Goal: Task Accomplishment & Management: Complete application form

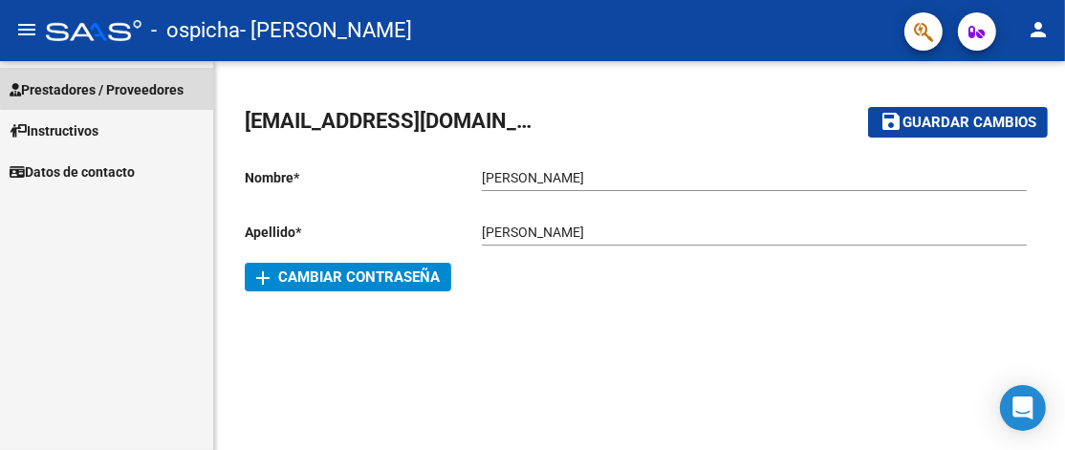
click at [128, 81] on span "Prestadores / Proveedores" at bounding box center [97, 89] width 174 height 21
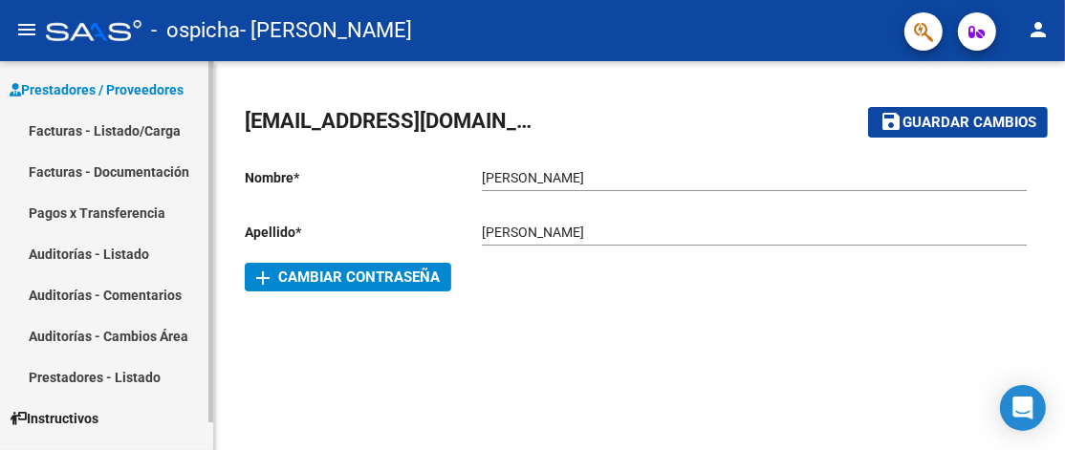
click at [125, 124] on link "Facturas - Listado/Carga" at bounding box center [106, 130] width 213 height 41
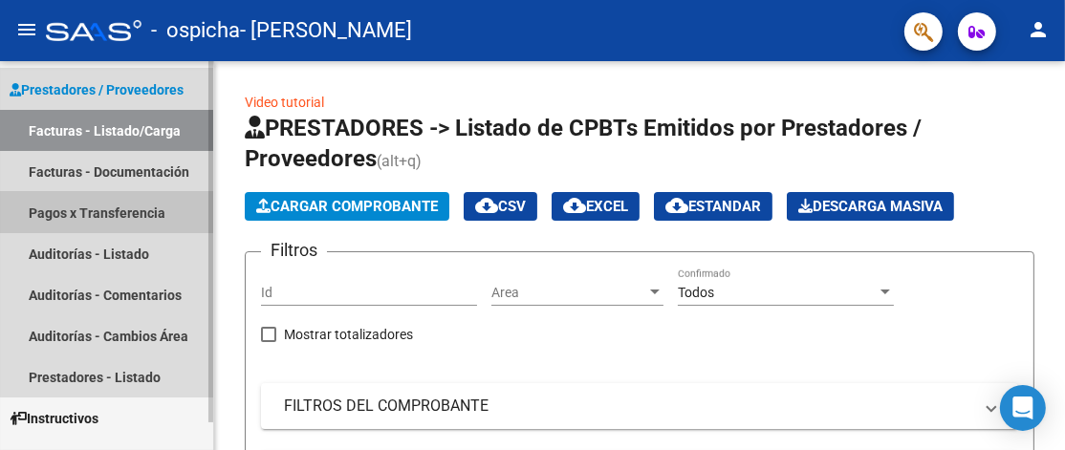
click at [145, 205] on link "Pagos x Transferencia" at bounding box center [106, 212] width 213 height 41
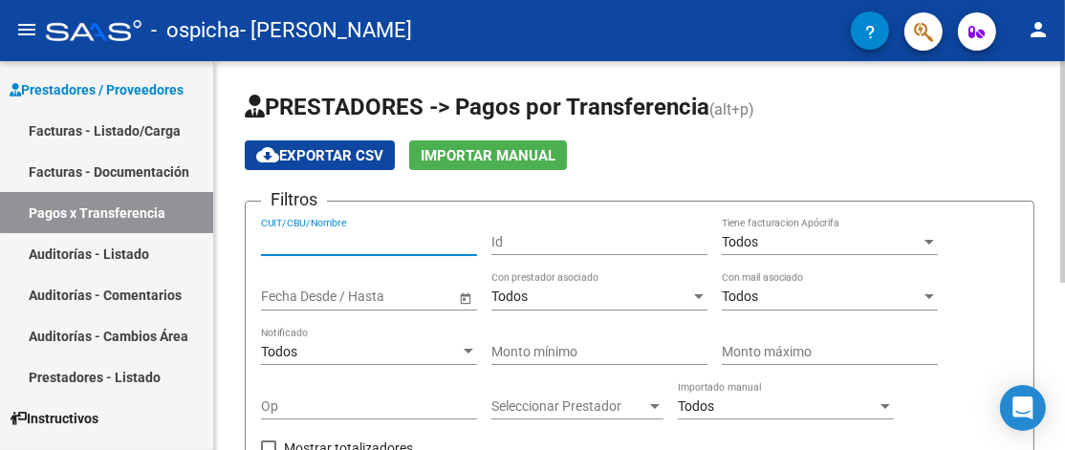
click at [331, 234] on input "CUIT/CBU/Nombre" at bounding box center [369, 242] width 216 height 16
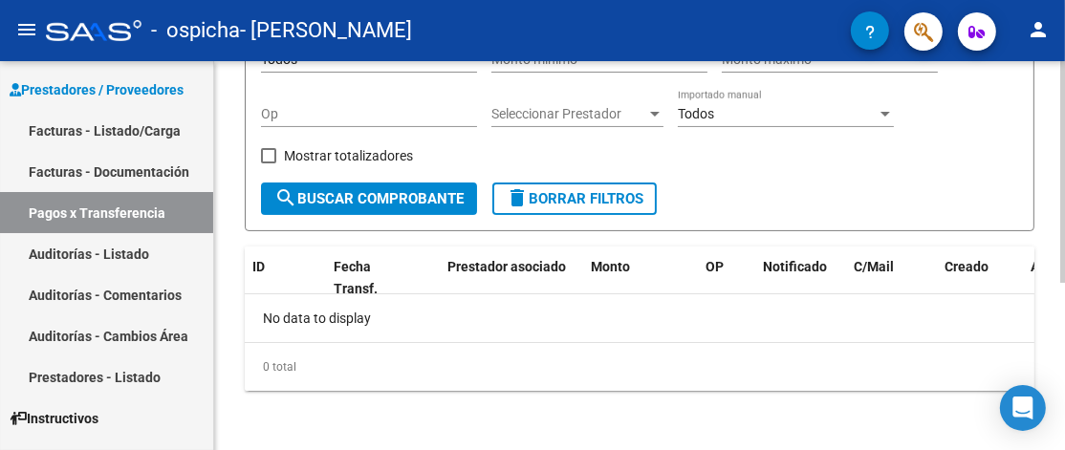
click at [1063, 342] on div at bounding box center [1062, 255] width 5 height 389
click at [1058, 76] on div "PRESTADORES -> Pagos por Transferencia (alt+p) cloud_download Exportar CSV Impo…" at bounding box center [639, 110] width 851 height 683
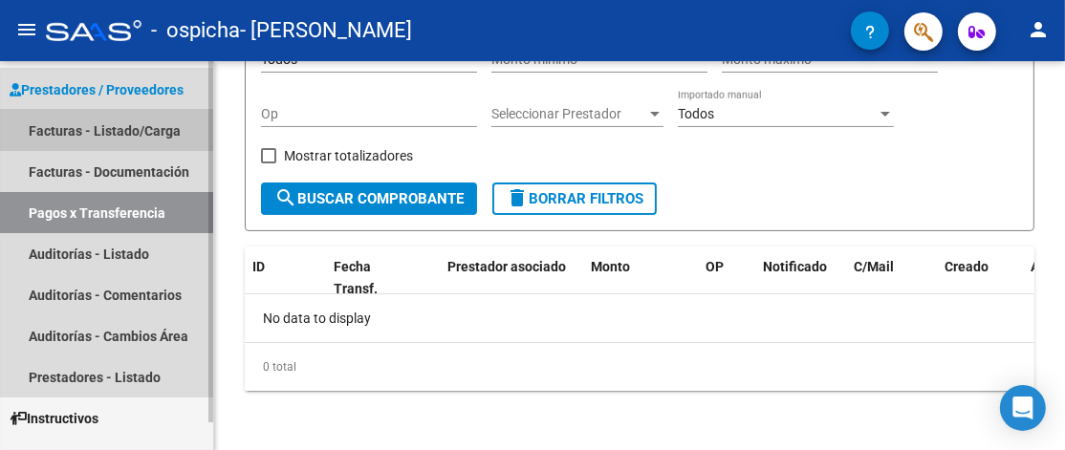
click at [105, 125] on link "Facturas - Listado/Carga" at bounding box center [106, 130] width 213 height 41
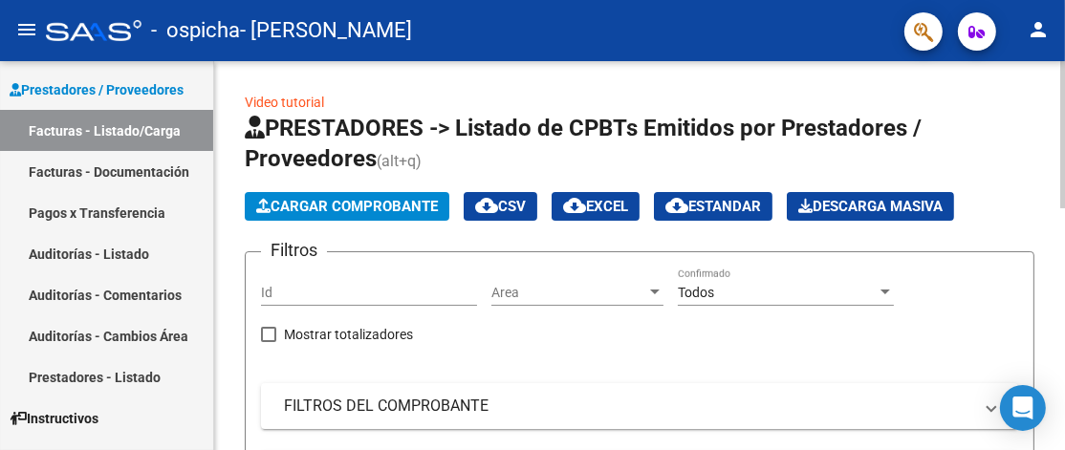
click at [264, 98] on link "Video tutorial" at bounding box center [284, 102] width 79 height 15
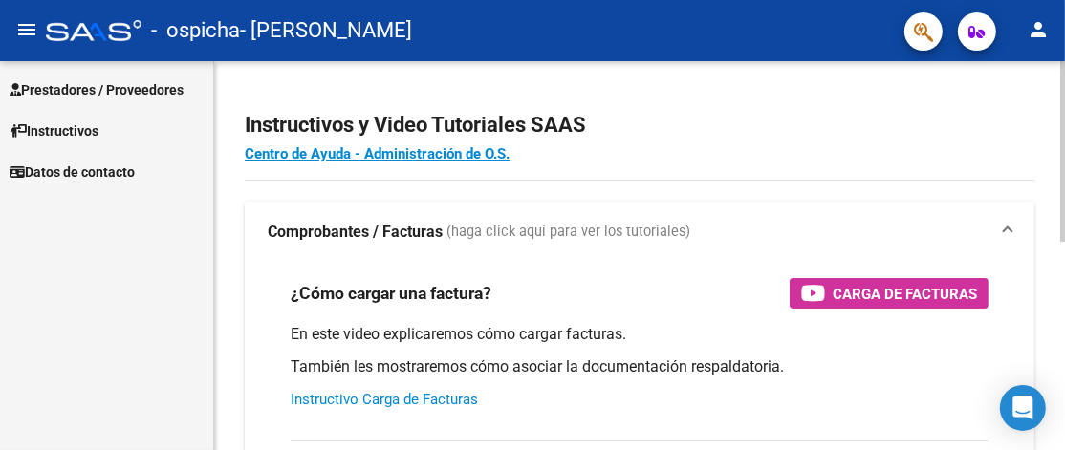
click at [384, 392] on link "Instructivo Carga de Facturas" at bounding box center [384, 399] width 187 height 17
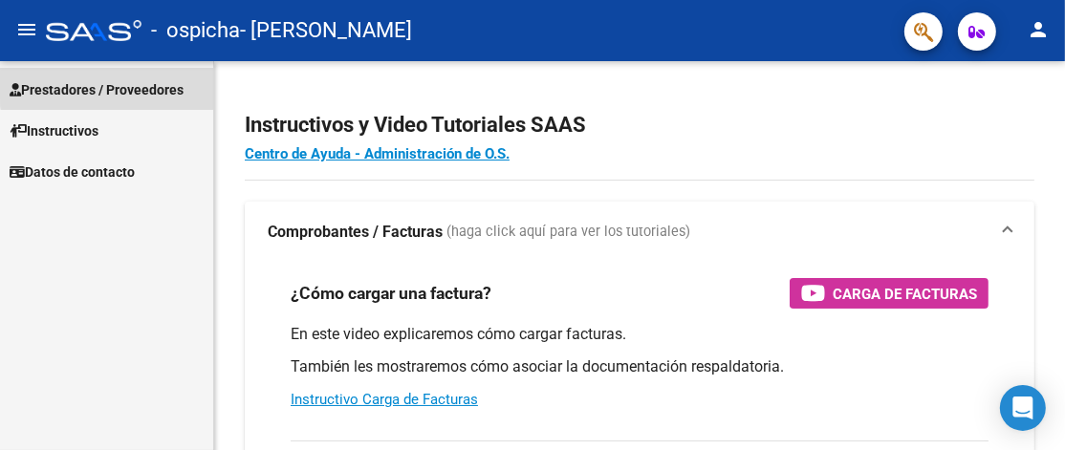
click at [153, 83] on span "Prestadores / Proveedores" at bounding box center [97, 89] width 174 height 21
click at [151, 88] on span "Prestadores / Proveedores" at bounding box center [97, 89] width 174 height 21
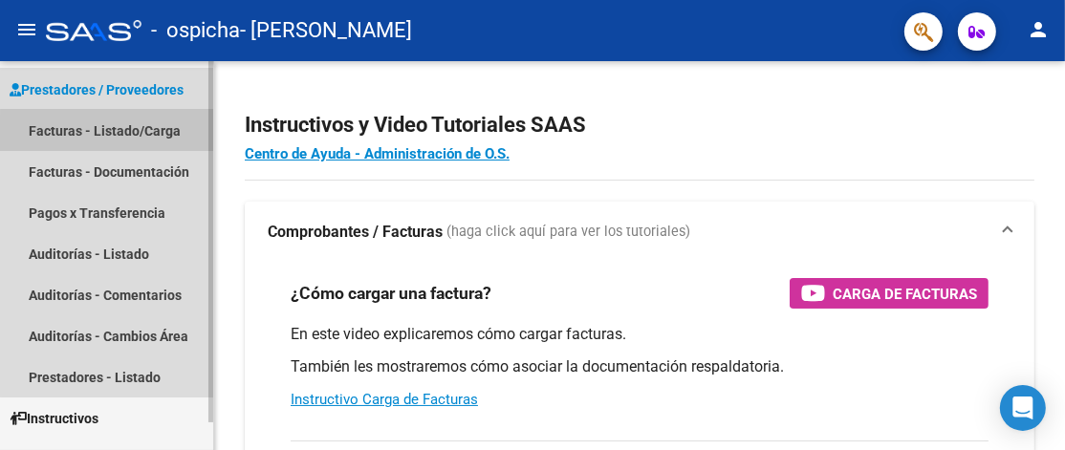
click at [144, 137] on link "Facturas - Listado/Carga" at bounding box center [106, 130] width 213 height 41
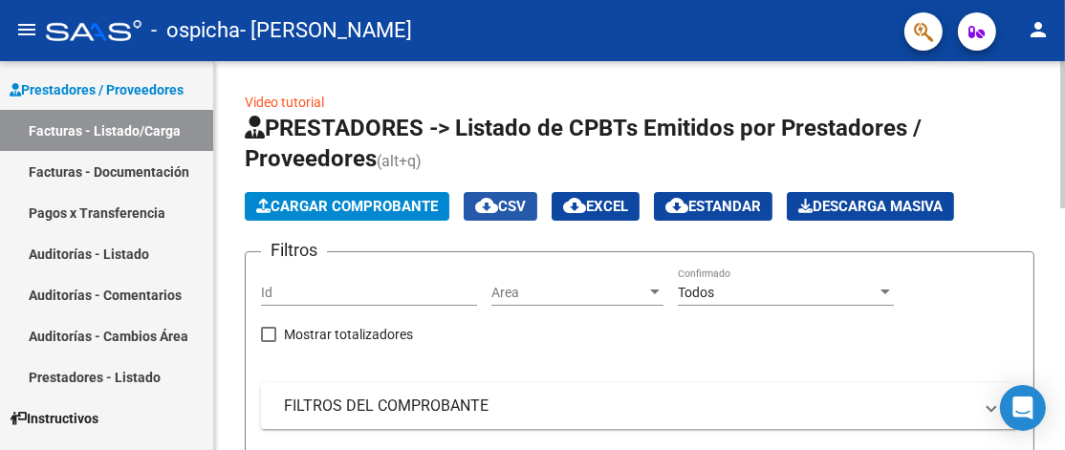
click at [523, 210] on span "cloud_download CSV" at bounding box center [500, 206] width 51 height 17
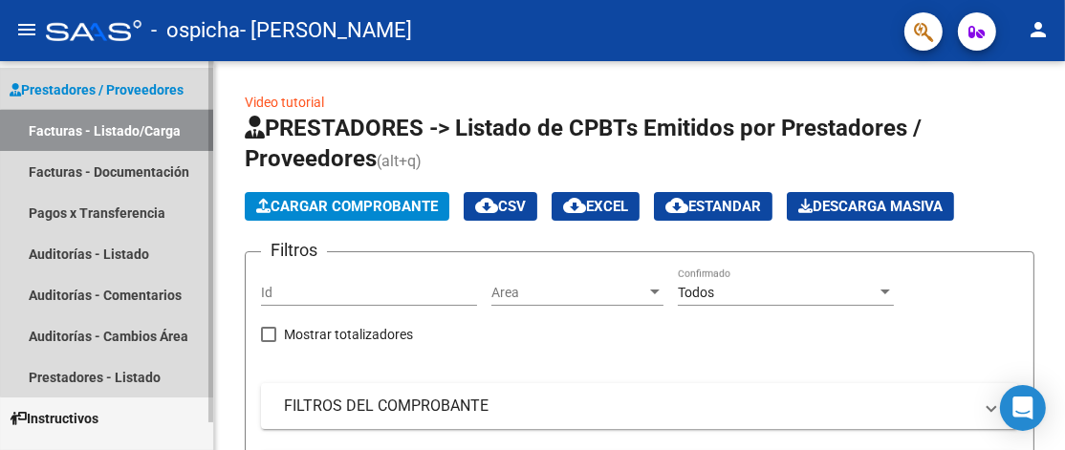
click at [136, 133] on link "Facturas - Listado/Carga" at bounding box center [106, 130] width 213 height 41
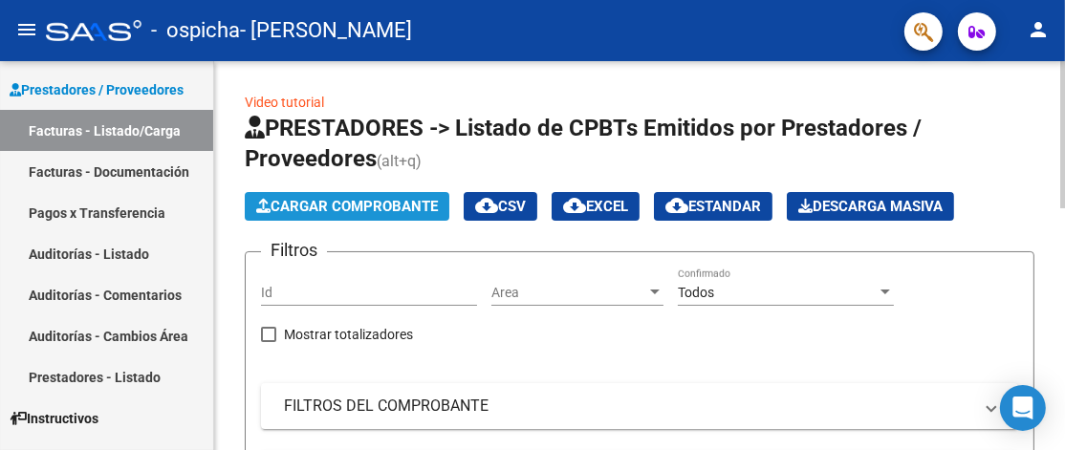
click at [351, 205] on span "Cargar Comprobante" at bounding box center [347, 206] width 182 height 17
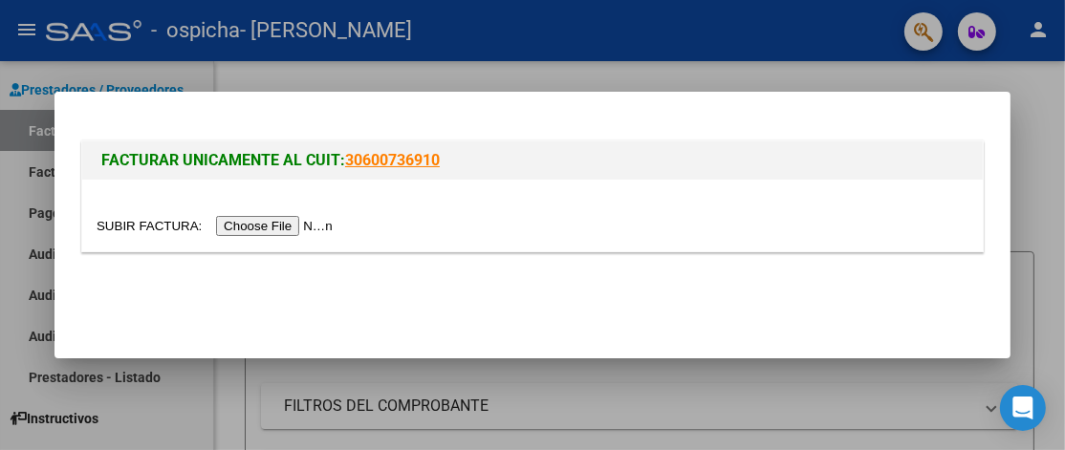
click at [279, 227] on input "file" at bounding box center [218, 226] width 242 height 20
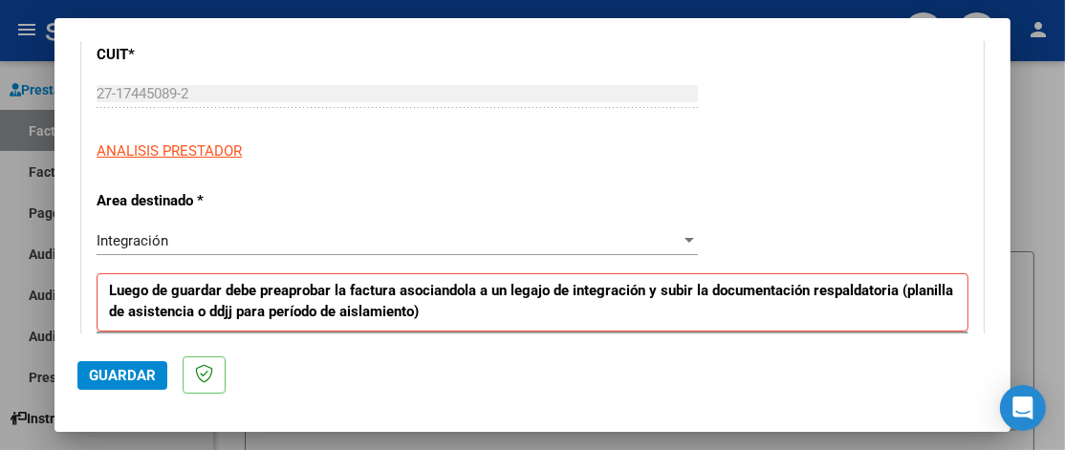
scroll to position [268, 0]
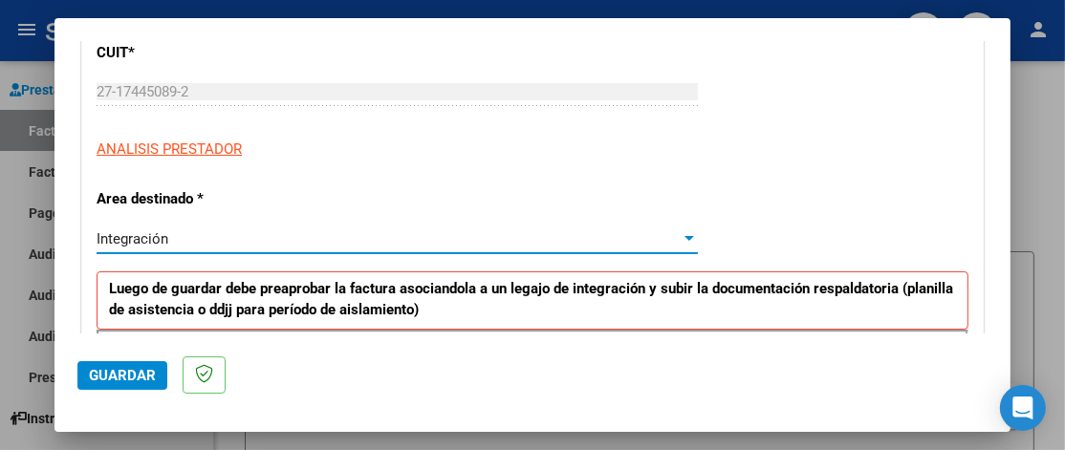
click at [392, 243] on div "Integración" at bounding box center [389, 238] width 584 height 17
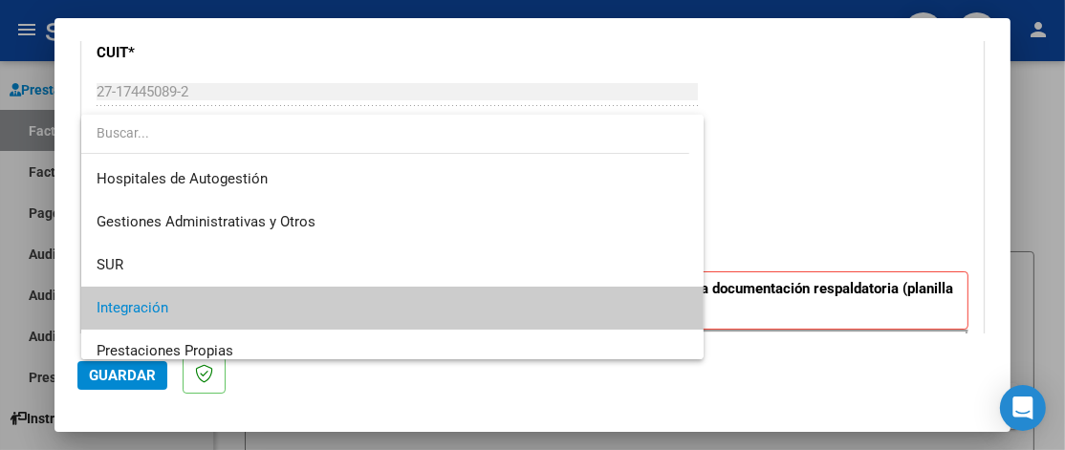
scroll to position [71, 0]
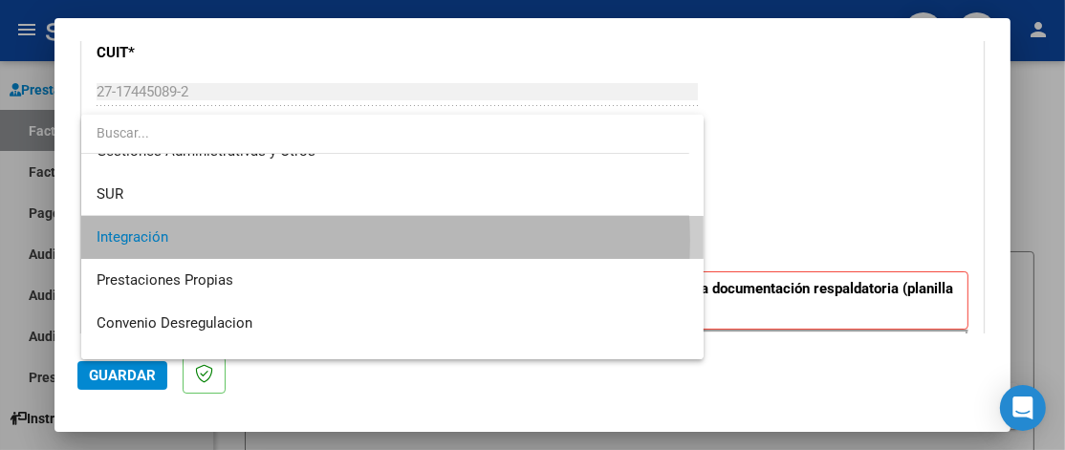
click at [361, 239] on span "Integración" at bounding box center [393, 237] width 592 height 43
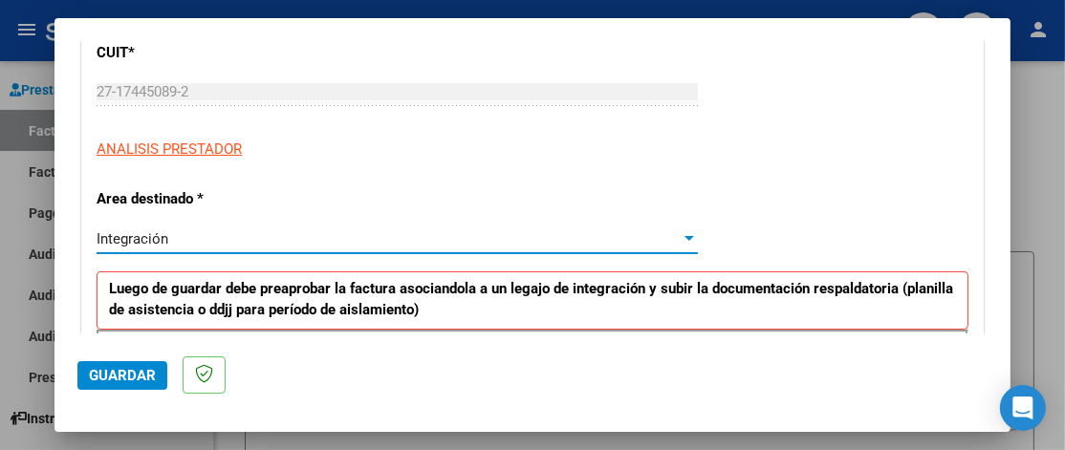
click at [134, 371] on span "Guardar" at bounding box center [122, 375] width 67 height 17
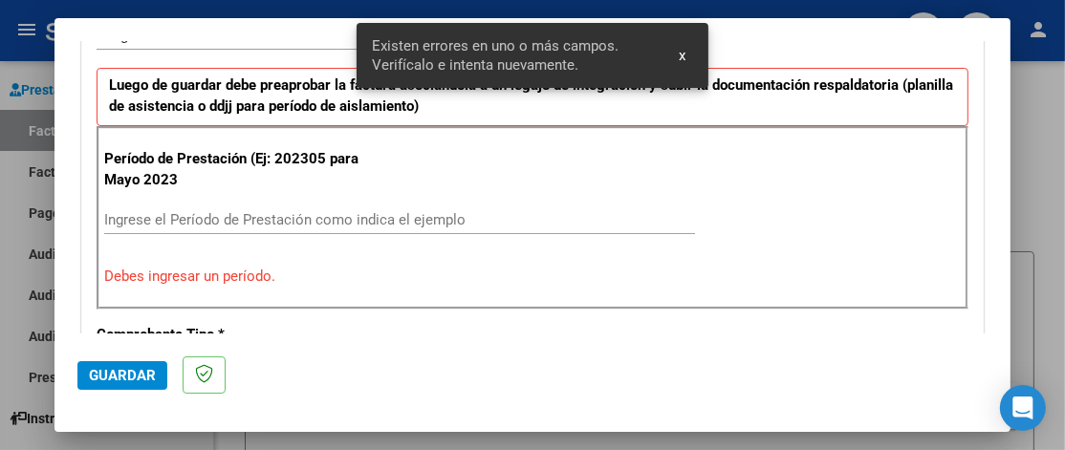
scroll to position [478, 0]
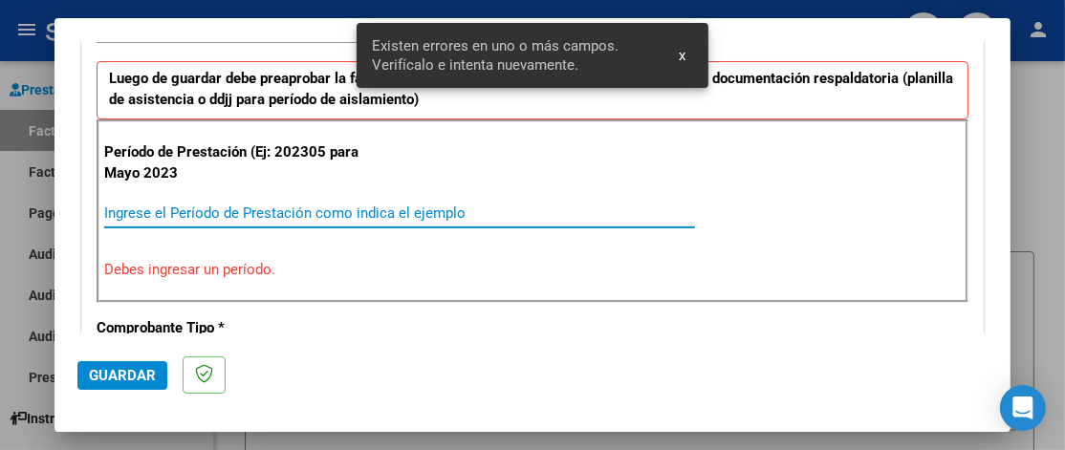
click at [245, 205] on input "Ingrese el Período de Prestación como indica el ejemplo" at bounding box center [399, 213] width 591 height 17
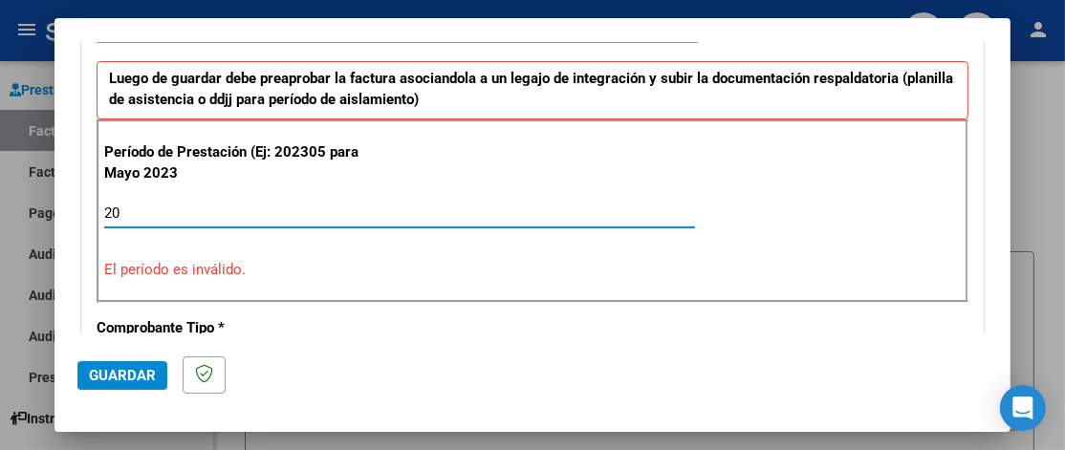
type input "2"
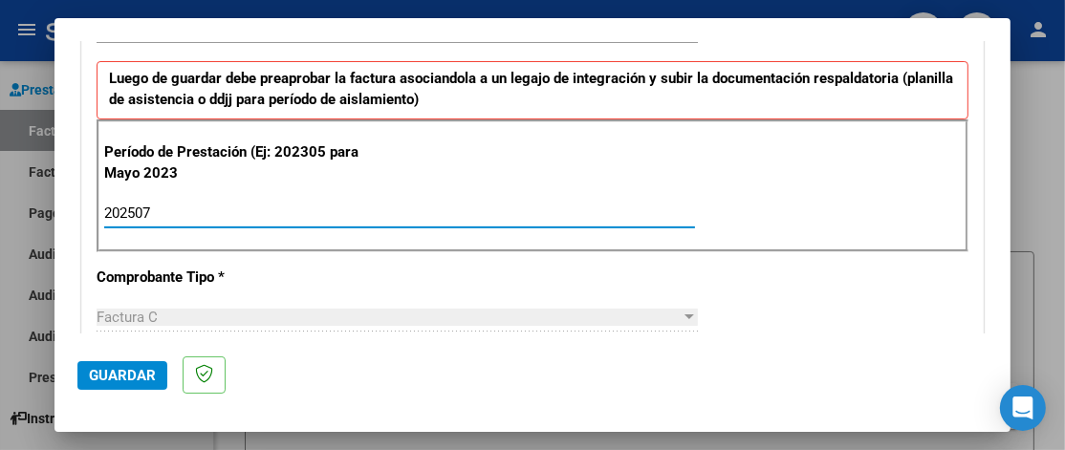
type input "202507"
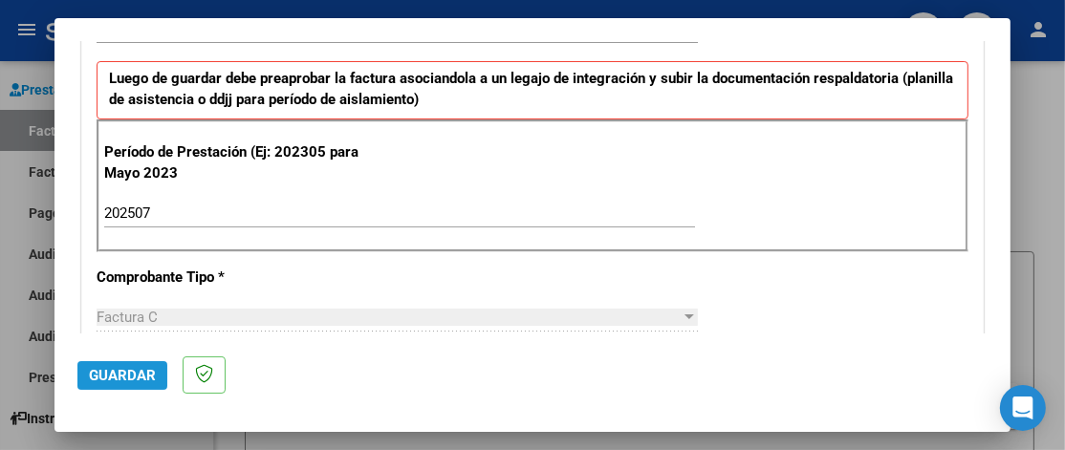
click at [125, 382] on span "Guardar" at bounding box center [122, 375] width 67 height 17
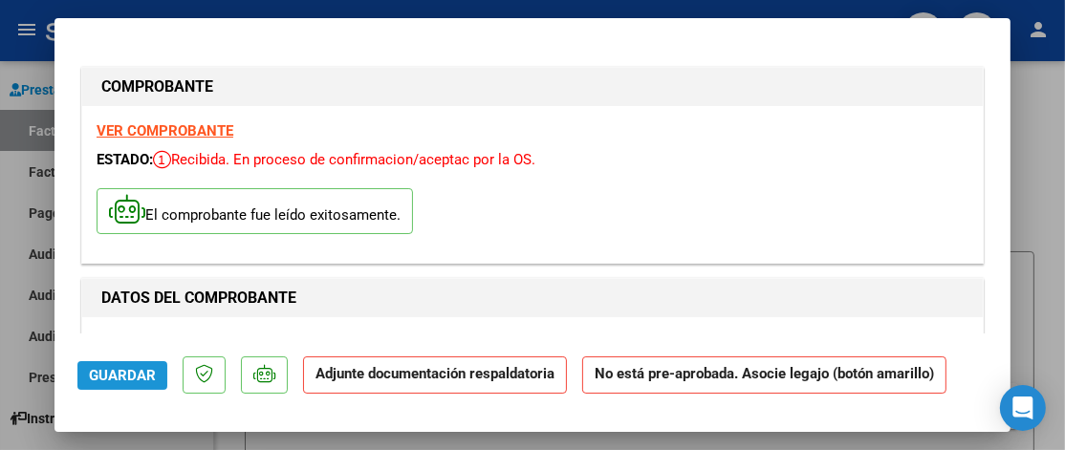
click at [126, 376] on span "Guardar" at bounding box center [122, 375] width 67 height 17
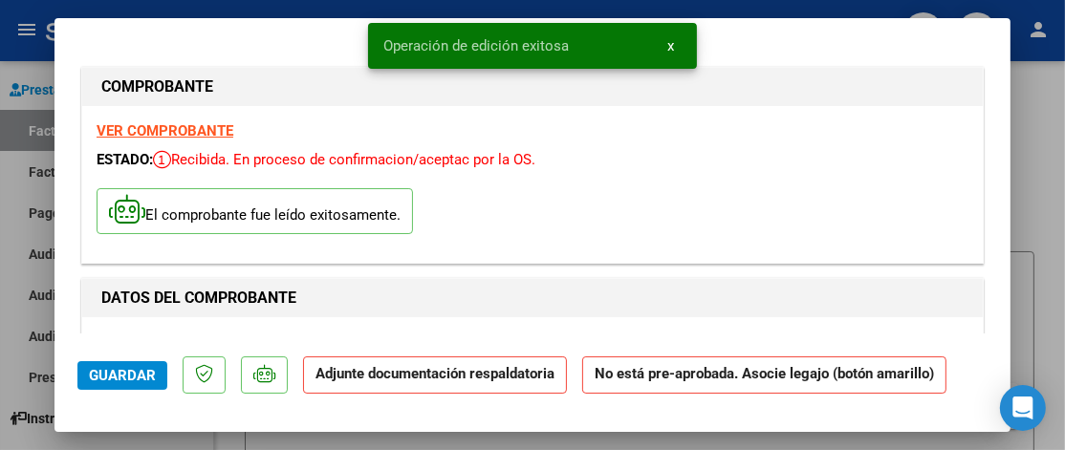
click at [400, 386] on p "Adjunte documentación respaldatoria" at bounding box center [435, 374] width 264 height 37
click at [114, 370] on span "Guardar" at bounding box center [122, 375] width 67 height 17
click at [377, 373] on strong "Adjunte documentación respaldatoria" at bounding box center [434, 373] width 239 height 17
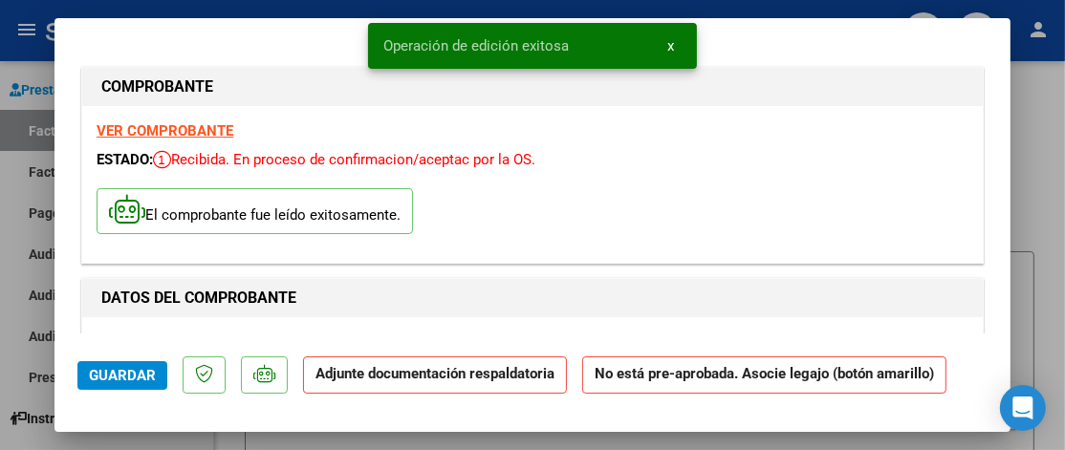
click at [377, 373] on strong "Adjunte documentación respaldatoria" at bounding box center [434, 373] width 239 height 17
click at [663, 377] on strong "No está pre-aprobada. Asocie legajo (botón amarillo)" at bounding box center [764, 374] width 364 height 37
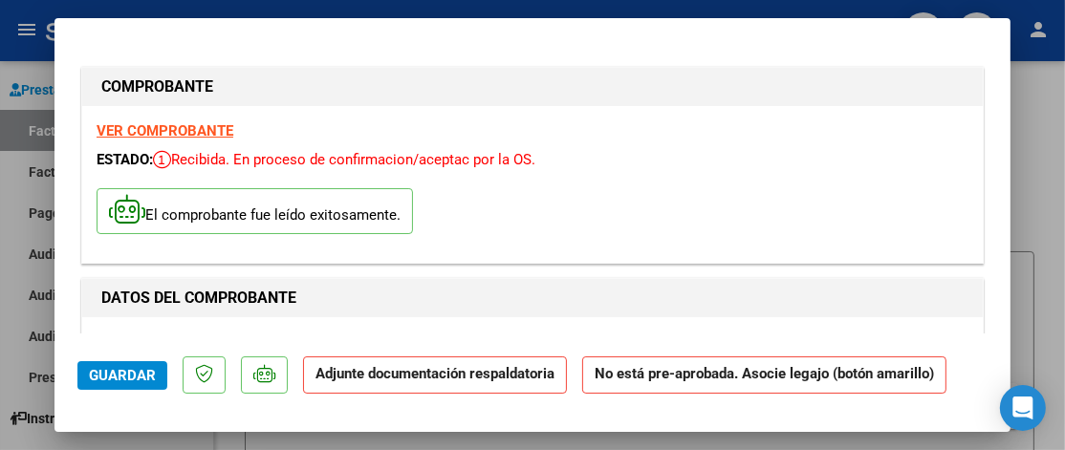
click at [1001, 352] on mat-dialog-container "COMPROBANTE VER COMPROBANTE ESTADO: Recibida. En proceso de confirmacion/acepta…" at bounding box center [532, 225] width 956 height 414
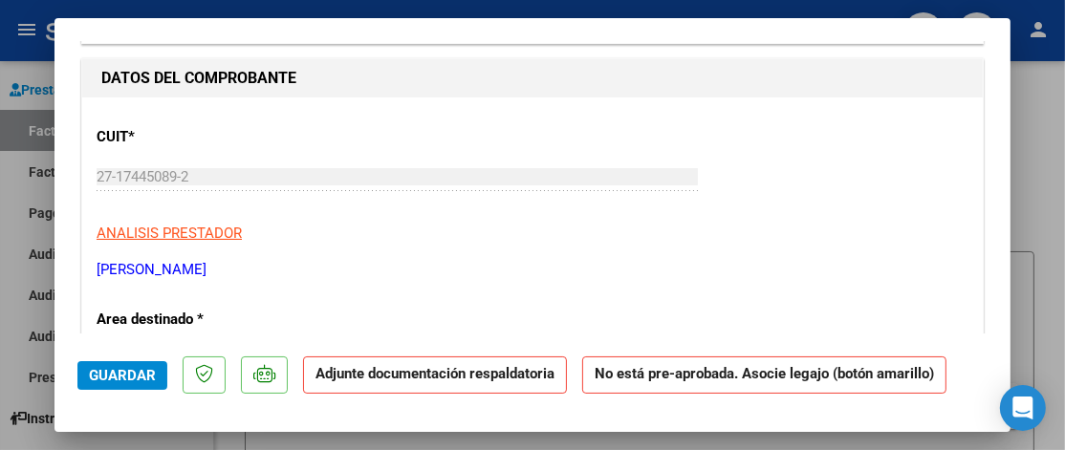
scroll to position [229, 0]
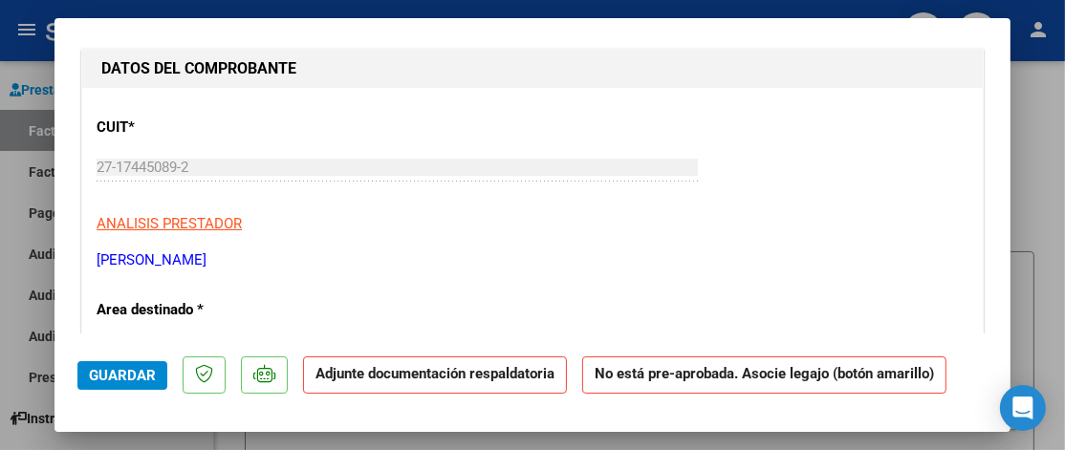
click at [1005, 345] on mat-dialog-container "COMPROBANTE VER COMPROBANTE ESTADO: Recibida. En proceso de confirmacion/acepta…" at bounding box center [532, 225] width 956 height 414
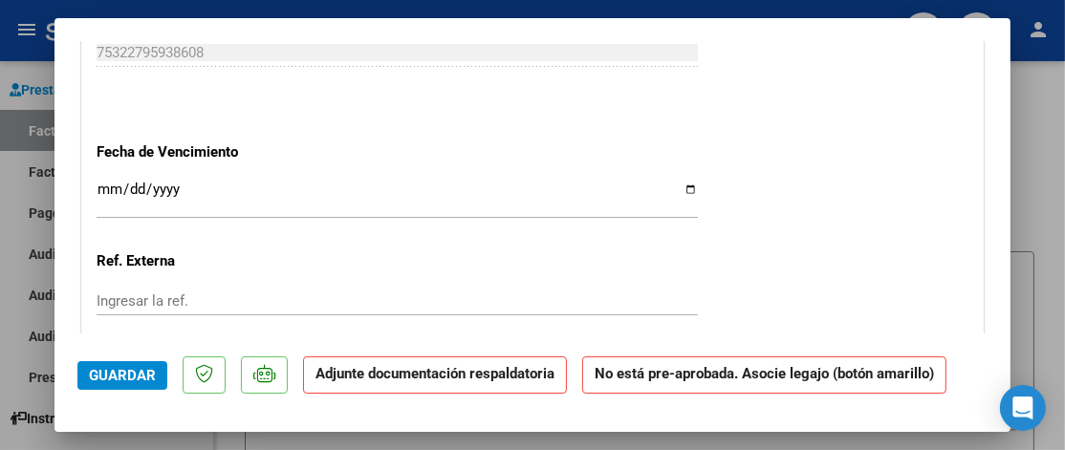
scroll to position [1509, 0]
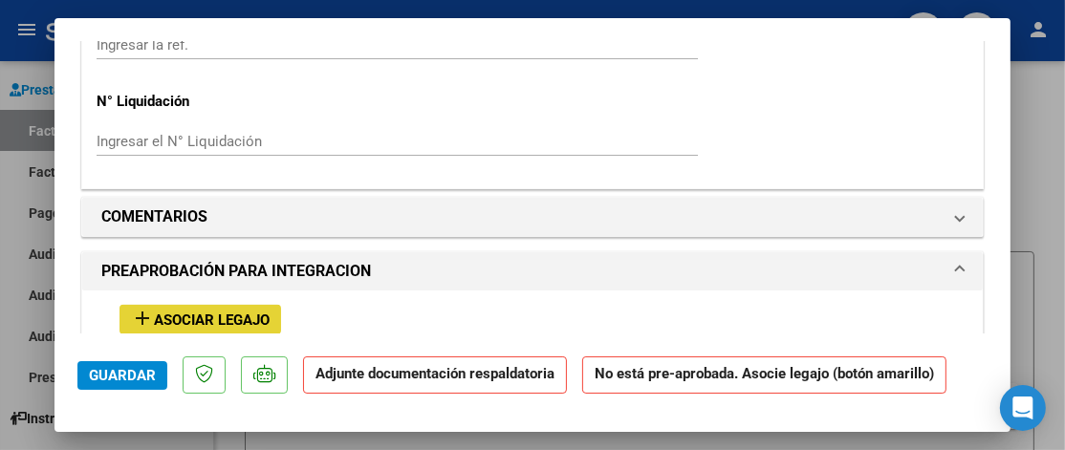
click at [246, 312] on span "Asociar Legajo" at bounding box center [212, 320] width 116 height 17
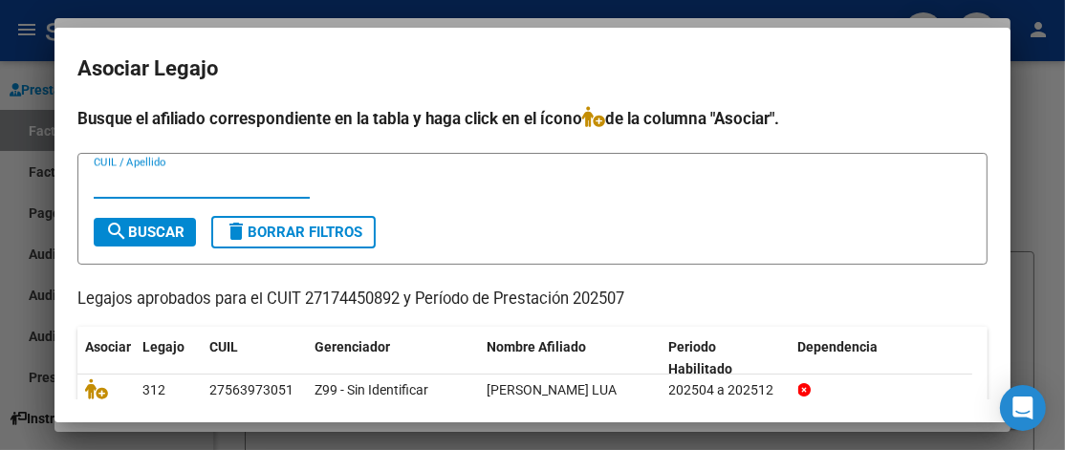
click at [129, 184] on input "CUIL / Apellido" at bounding box center [202, 183] width 216 height 17
type input "27563973051"
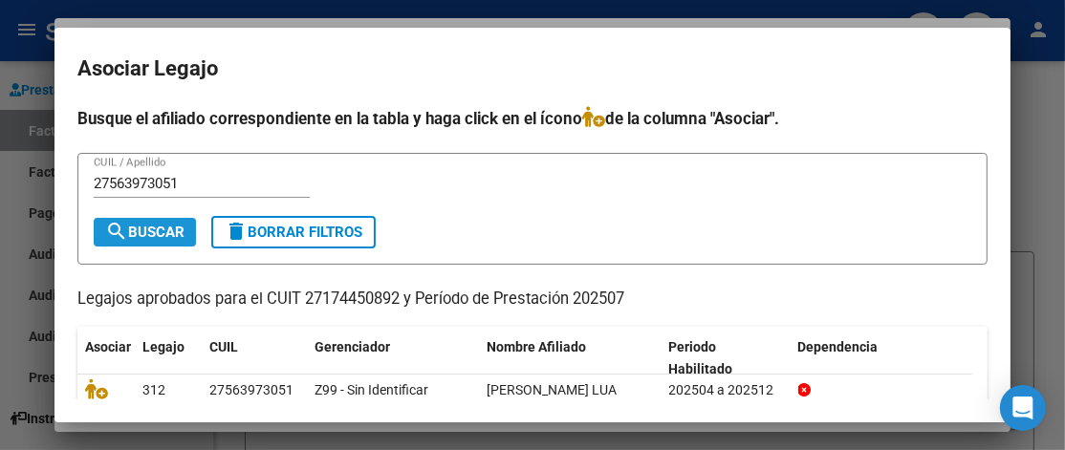
click at [137, 240] on button "search Buscar" at bounding box center [145, 232] width 102 height 29
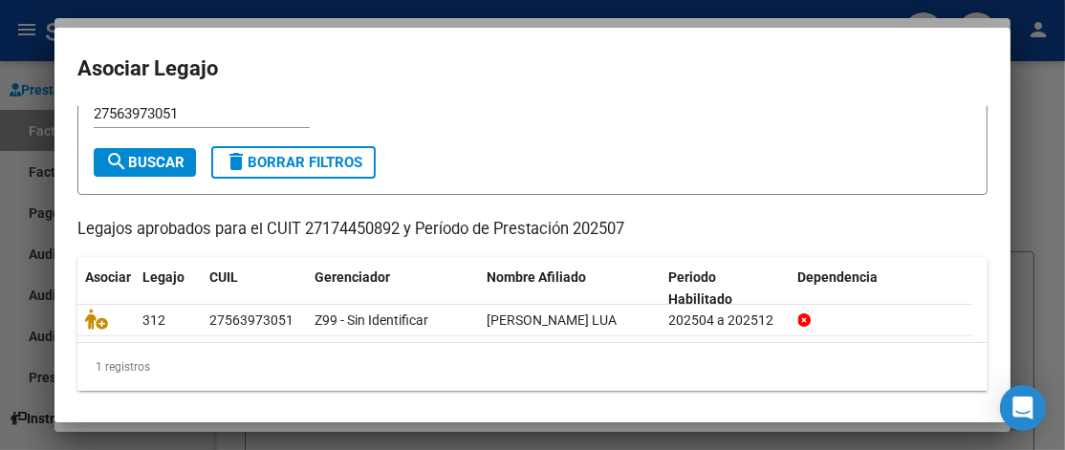
scroll to position [74, 0]
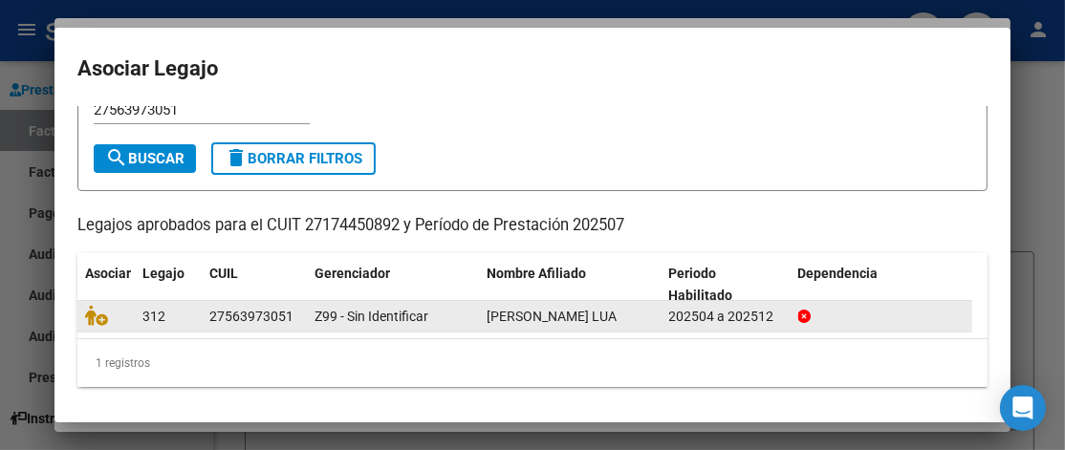
click at [592, 310] on span "[PERSON_NAME] LUA" at bounding box center [551, 316] width 130 height 15
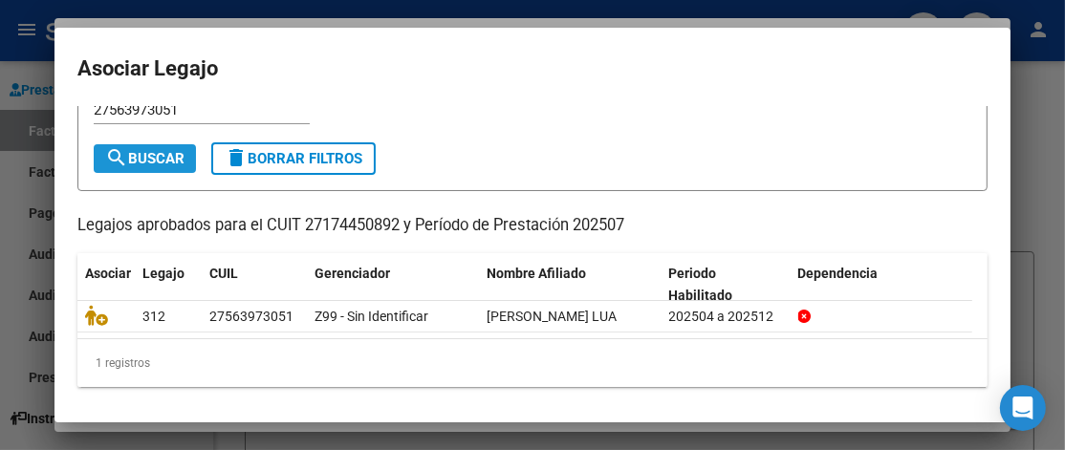
click at [143, 150] on span "search Buscar" at bounding box center [144, 158] width 79 height 17
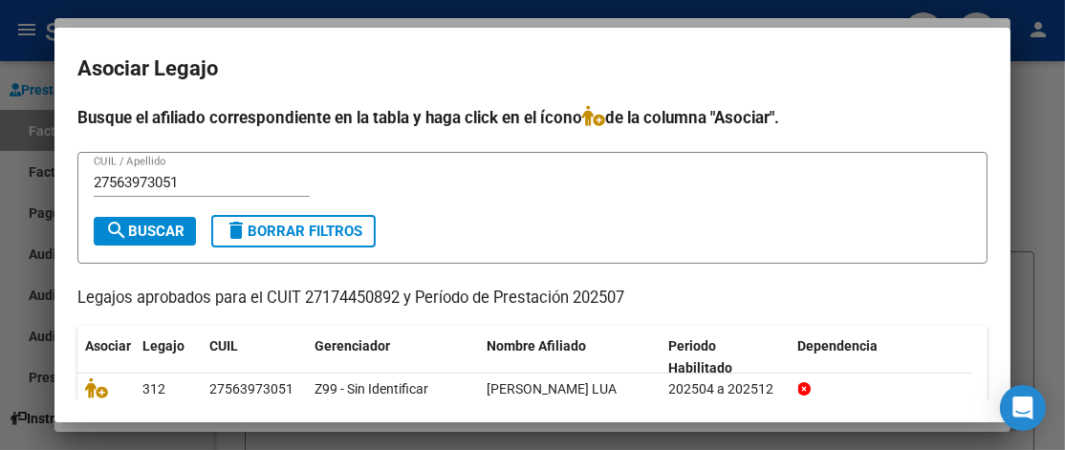
scroll to position [0, 0]
click at [155, 224] on span "search Buscar" at bounding box center [144, 232] width 79 height 17
click at [1059, 120] on div at bounding box center [532, 225] width 1065 height 450
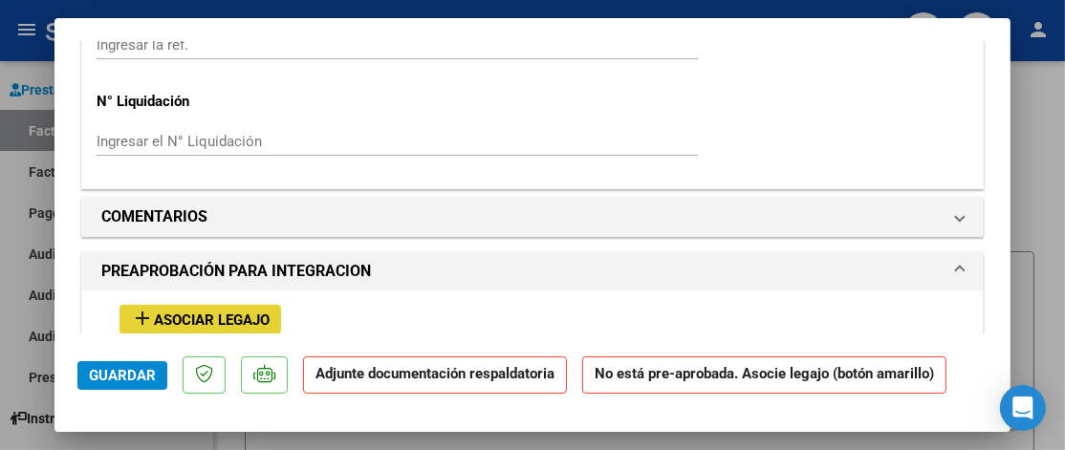
click at [187, 312] on span "Asociar Legajo" at bounding box center [212, 320] width 116 height 17
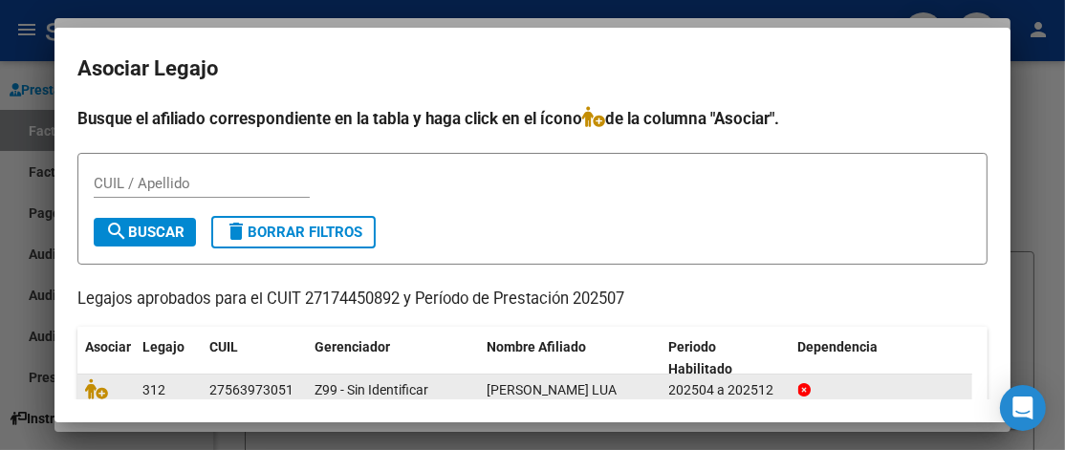
click at [497, 389] on span "[PERSON_NAME] LUA" at bounding box center [551, 389] width 130 height 15
drag, startPoint x: 377, startPoint y: 385, endPoint x: 169, endPoint y: 381, distance: 207.4
click at [169, 381] on div "312 27563973051 Z99 - Sin Identificar [PERSON_NAME] LUA 202504 a 202512" at bounding box center [524, 390] width 895 height 31
click at [159, 390] on span "312" at bounding box center [153, 389] width 23 height 15
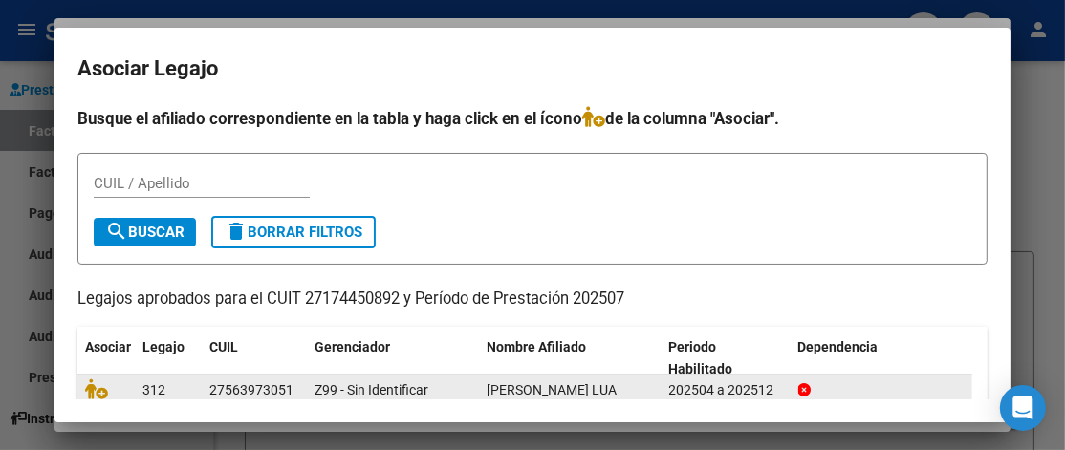
click at [159, 390] on span "312" at bounding box center [153, 389] width 23 height 15
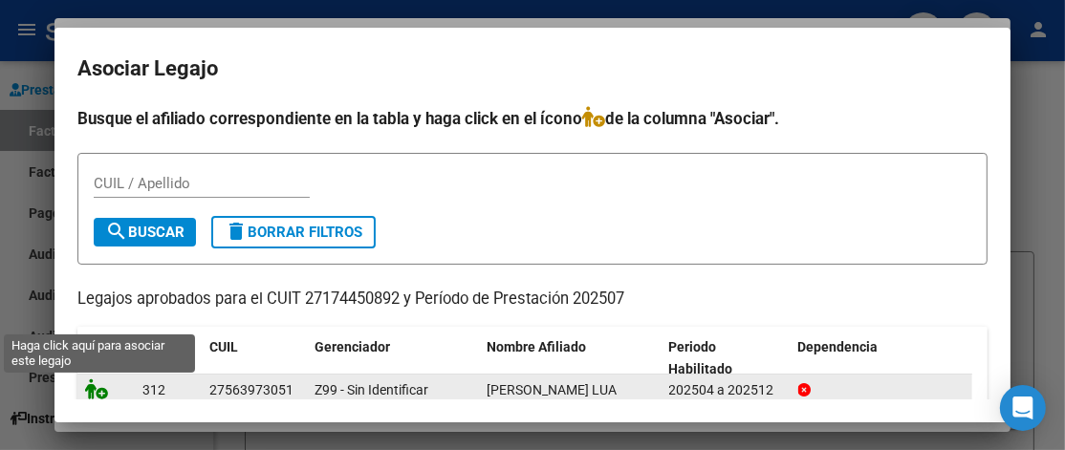
click at [93, 385] on icon at bounding box center [96, 388] width 23 height 21
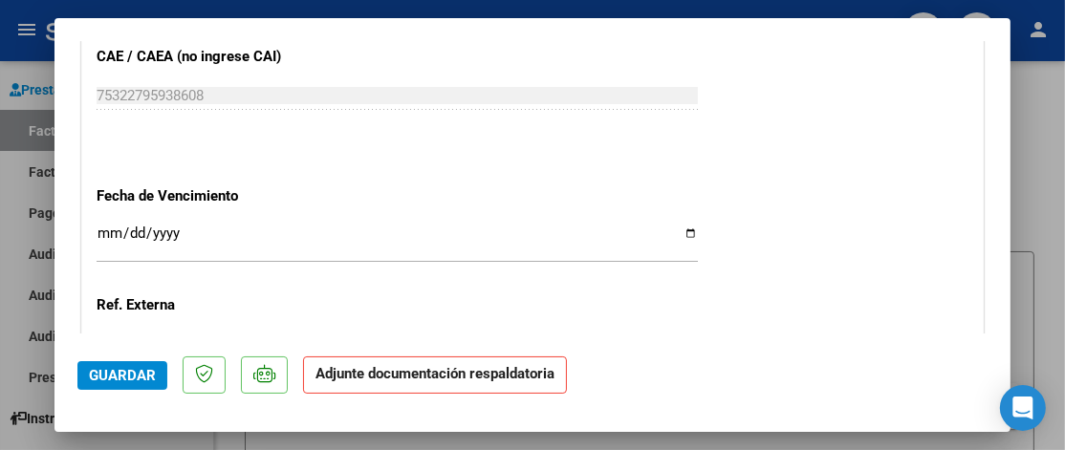
scroll to position [1262, 0]
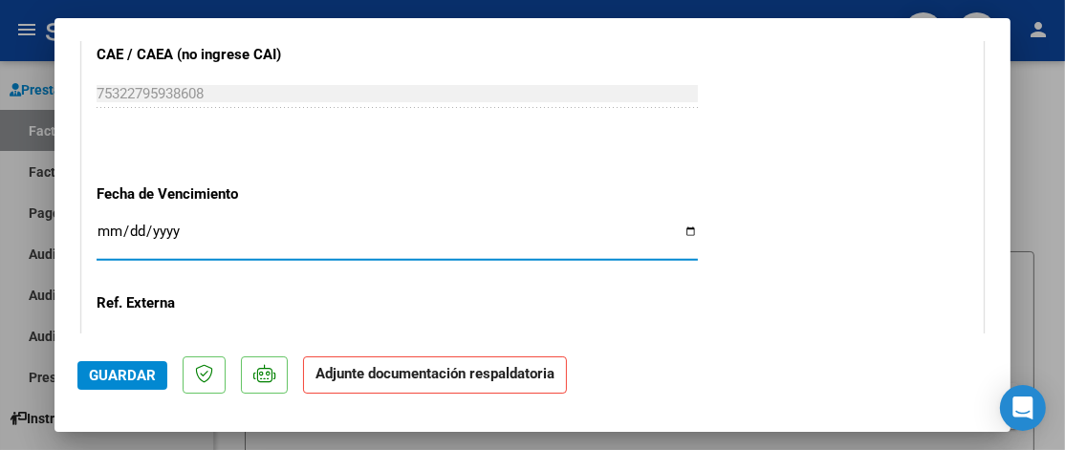
click at [582, 225] on input "Ingresar la fecha" at bounding box center [397, 239] width 601 height 31
click at [675, 234] on input "Ingresar la fecha" at bounding box center [397, 239] width 601 height 31
click at [680, 227] on input "Ingresar la fecha" at bounding box center [397, 239] width 601 height 31
click at [105, 229] on input "Ingresar la fecha" at bounding box center [397, 239] width 601 height 31
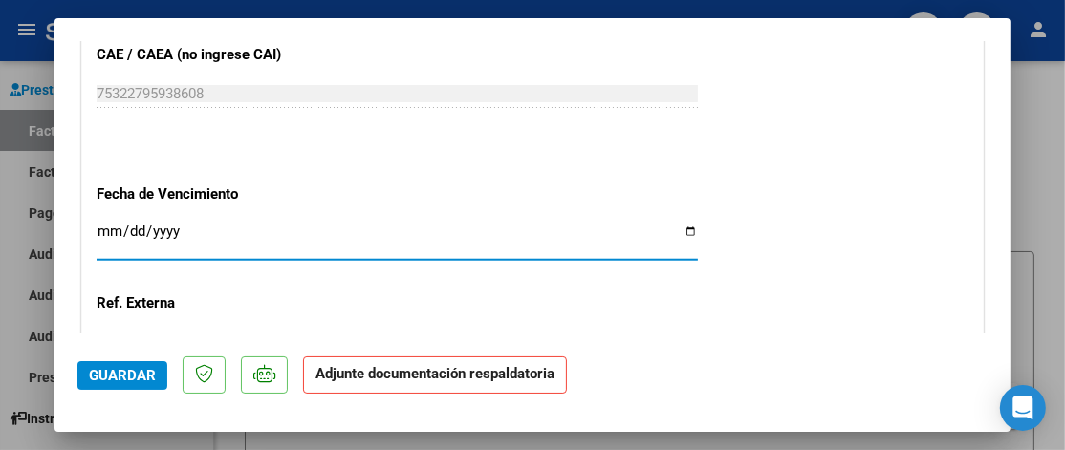
click at [677, 224] on input "Ingresar la fecha" at bounding box center [397, 239] width 601 height 31
type input "[DATE]"
click at [397, 383] on p "Adjunte documentación respaldatoria" at bounding box center [435, 374] width 264 height 37
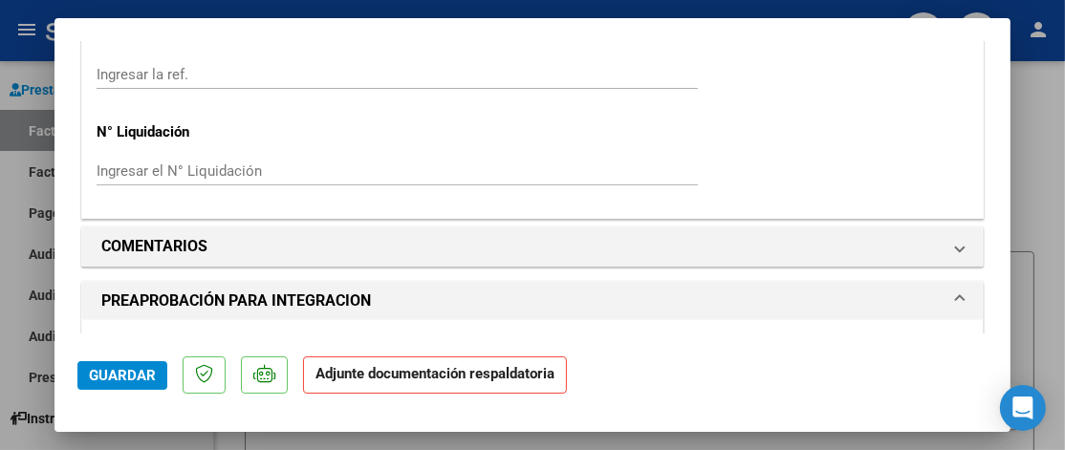
scroll to position [1273, 0]
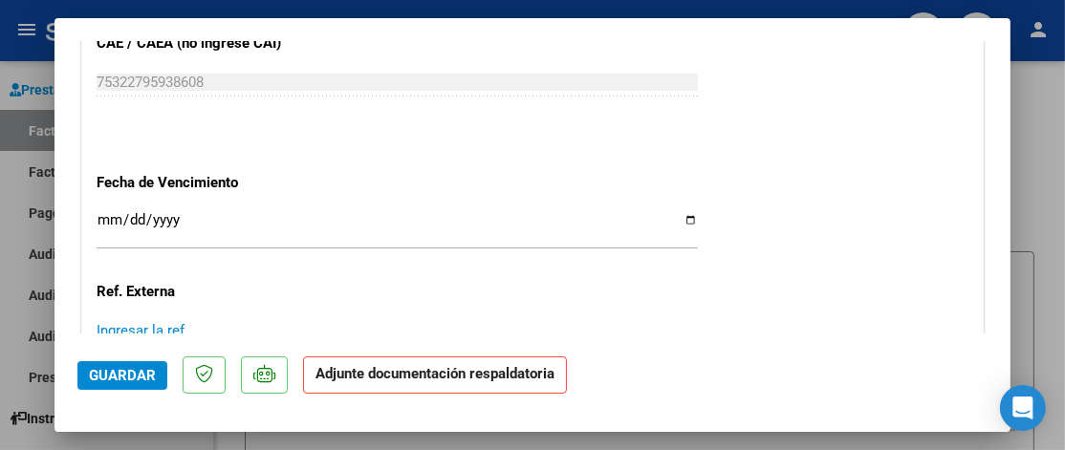
click at [183, 322] on input "Ingresar la ref." at bounding box center [397, 330] width 601 height 17
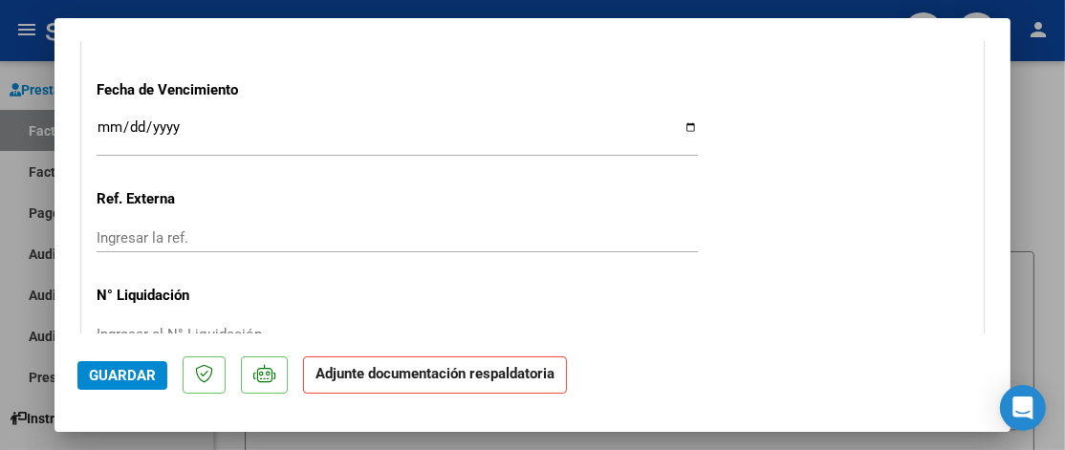
scroll to position [1388, 0]
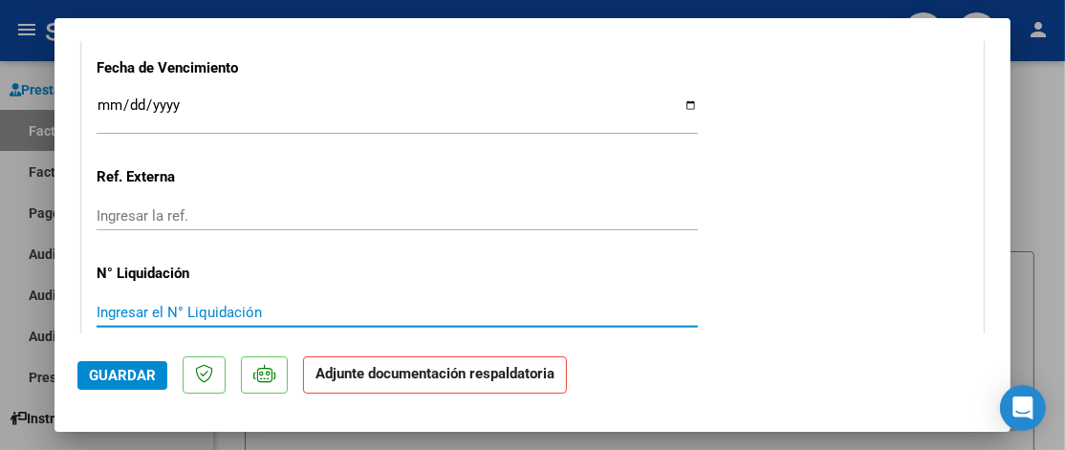
click at [227, 304] on input "Ingresar el N° Liquidación" at bounding box center [397, 312] width 601 height 17
type input "98964.88"
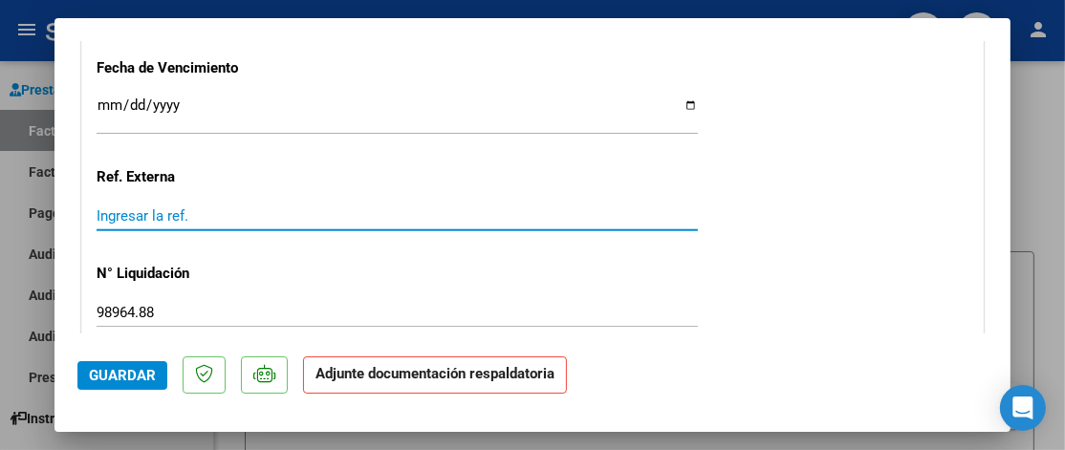
click at [179, 215] on input "Ingresar la ref." at bounding box center [397, 215] width 601 height 17
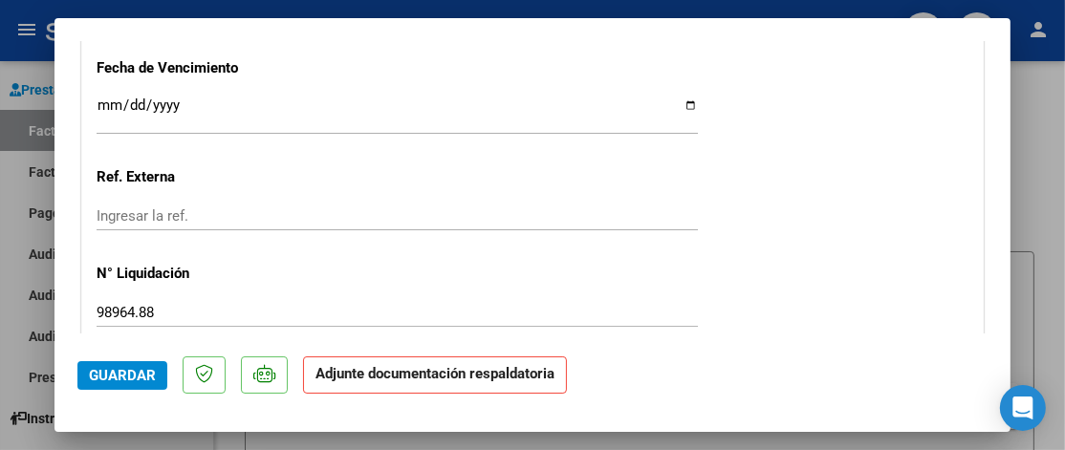
click at [176, 202] on div "Ingresar la ref." at bounding box center [397, 216] width 601 height 29
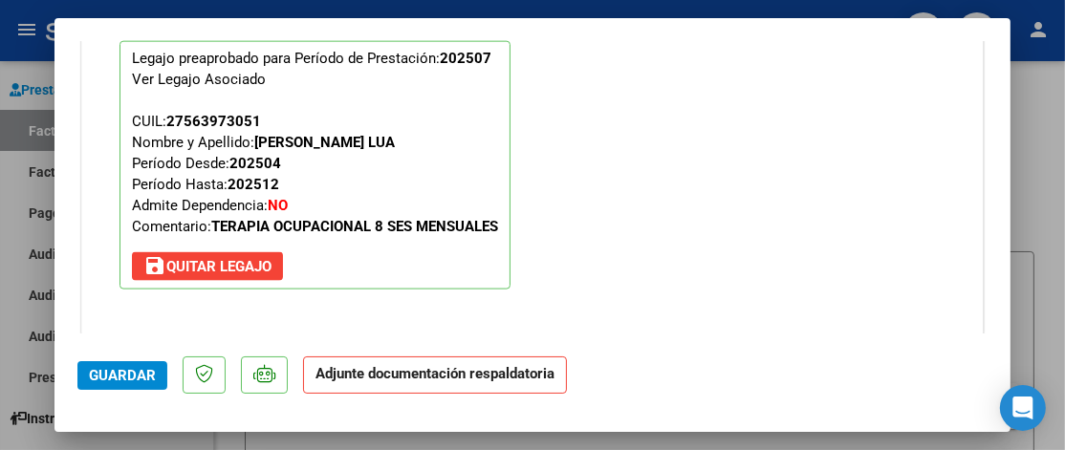
scroll to position [1901, 0]
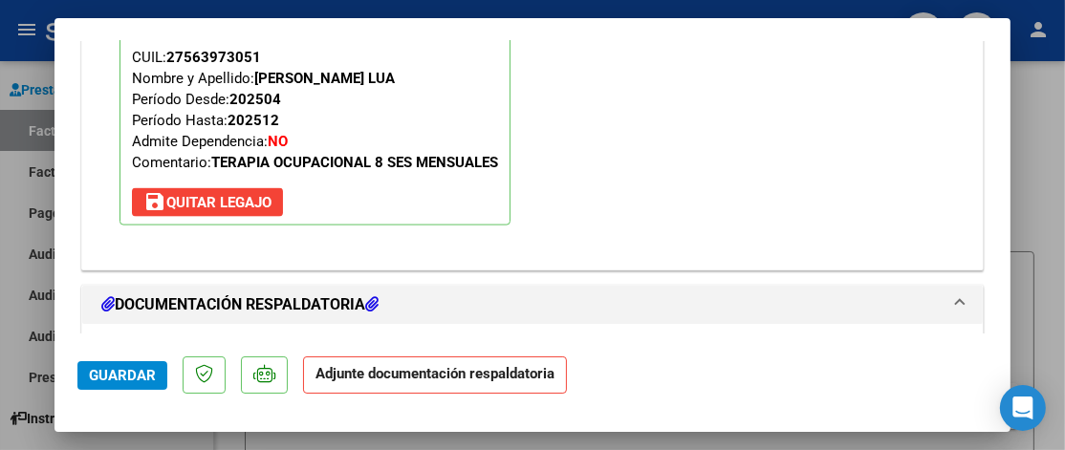
click at [343, 302] on h1 "DOCUMENTACIÓN RESPALDATORIA" at bounding box center [239, 304] width 277 height 23
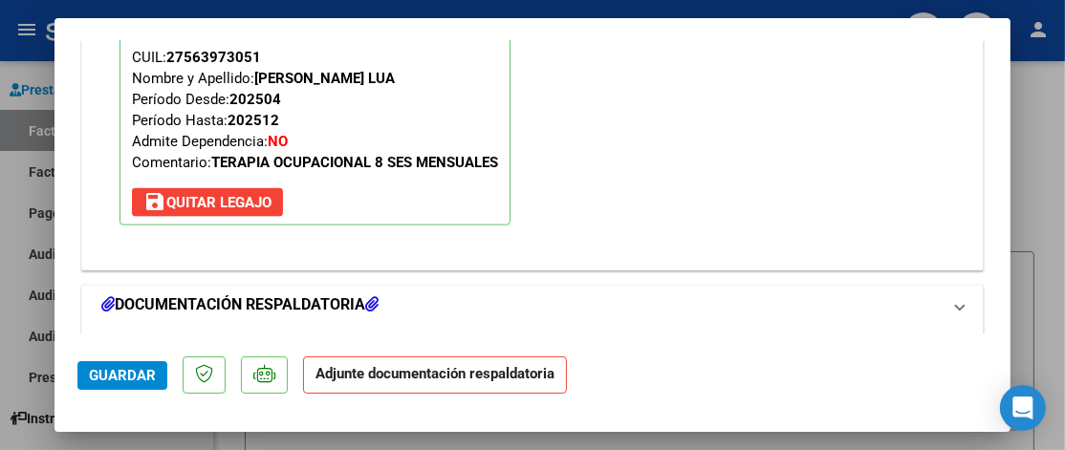
scroll to position [1897, 0]
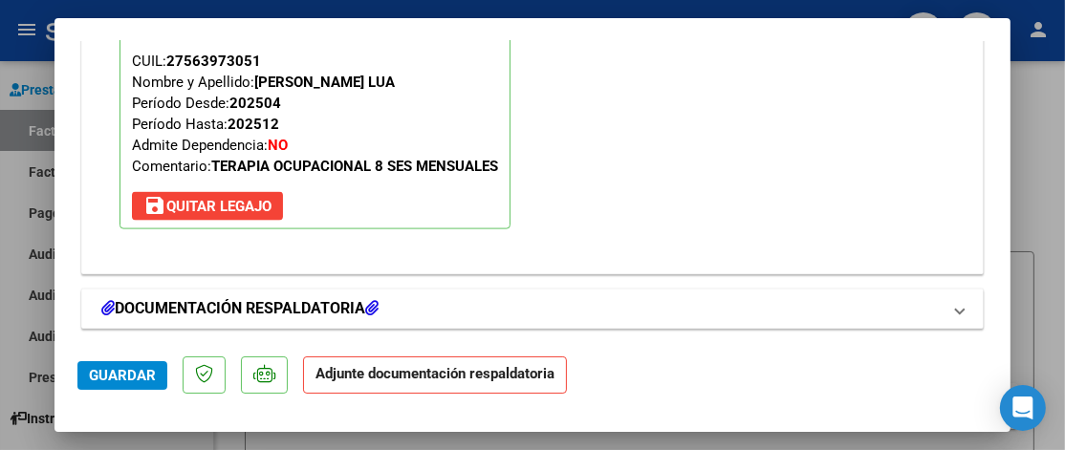
click at [182, 297] on h1 "DOCUMENTACIÓN RESPALDATORIA" at bounding box center [239, 308] width 277 height 23
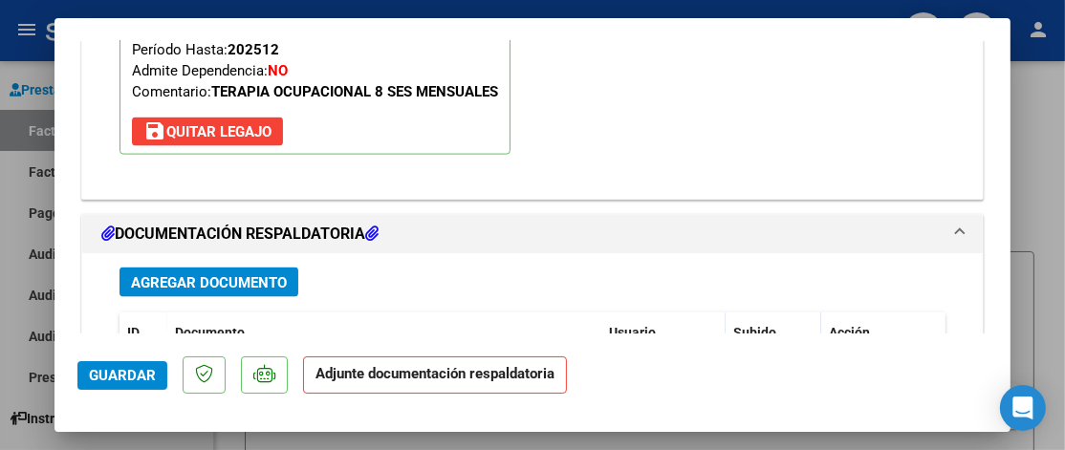
scroll to position [1974, 0]
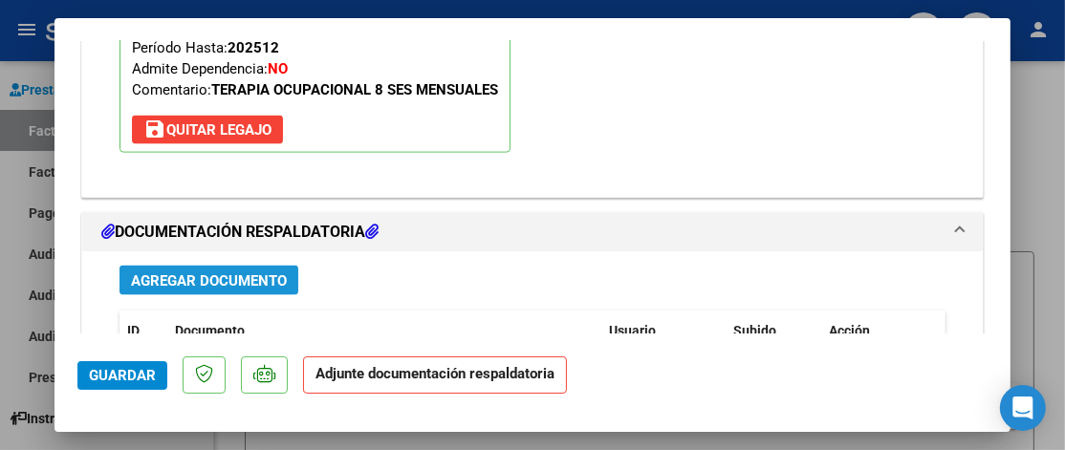
click at [258, 272] on span "Agregar Documento" at bounding box center [209, 280] width 156 height 17
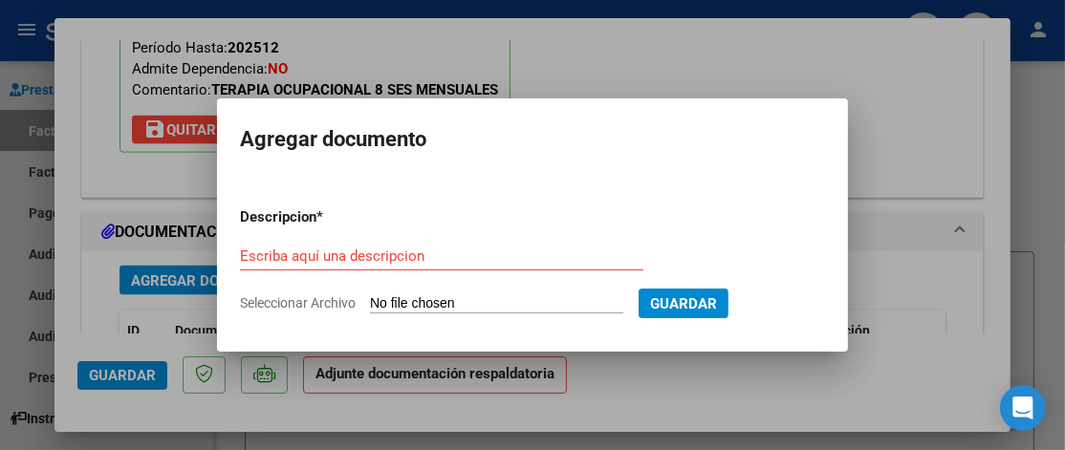
click at [908, 193] on div at bounding box center [532, 225] width 1065 height 450
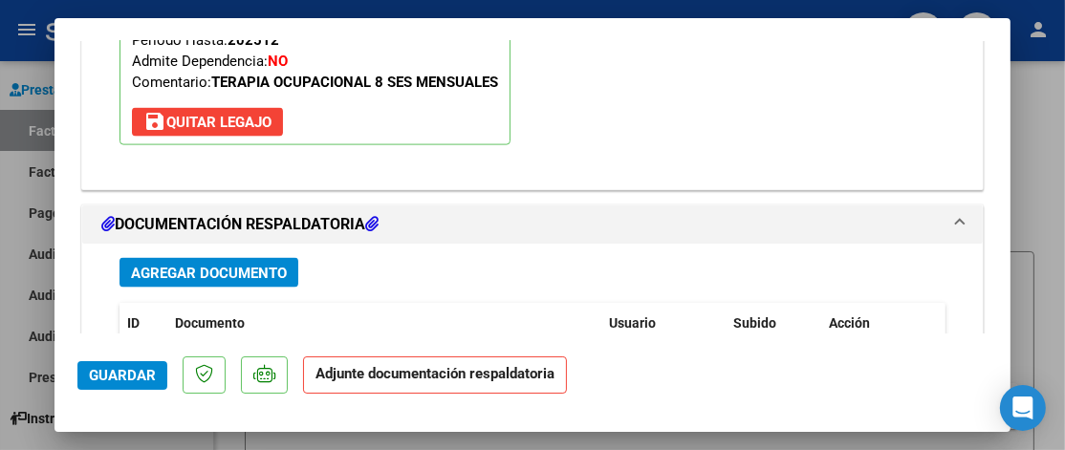
scroll to position [1983, 0]
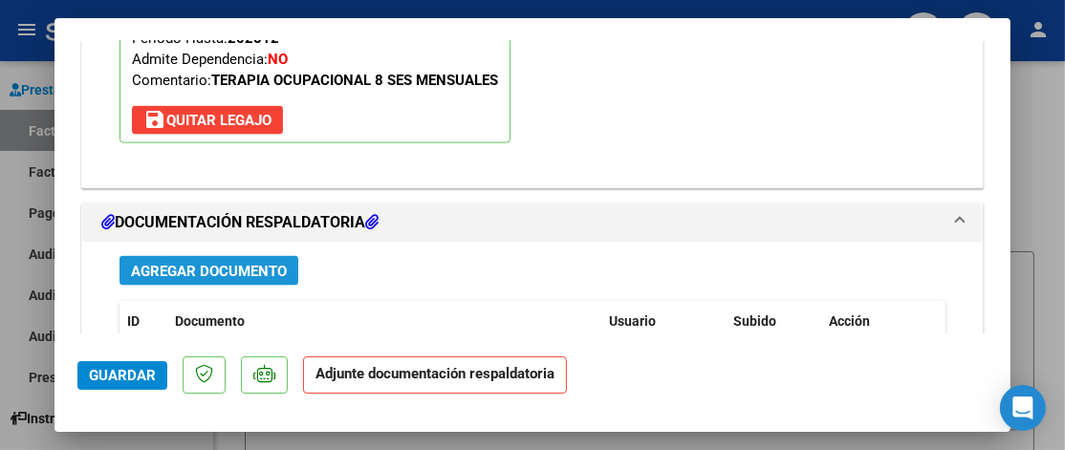
click at [240, 263] on span "Agregar Documento" at bounding box center [209, 271] width 156 height 17
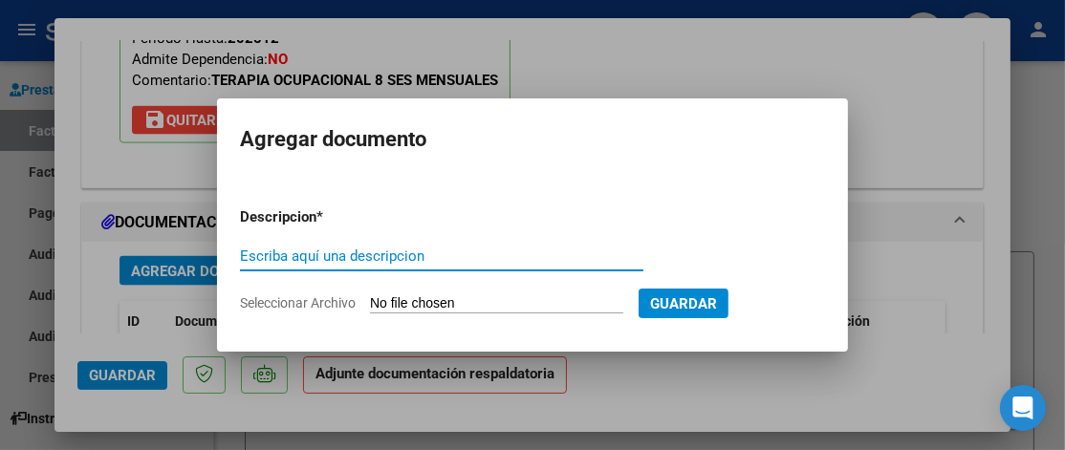
click at [285, 261] on input "Escriba aquí una descripcion" at bounding box center [441, 256] width 403 height 17
click at [289, 254] on input "Escriba aquí una descripcion" at bounding box center [441, 256] width 403 height 17
type input "factura"
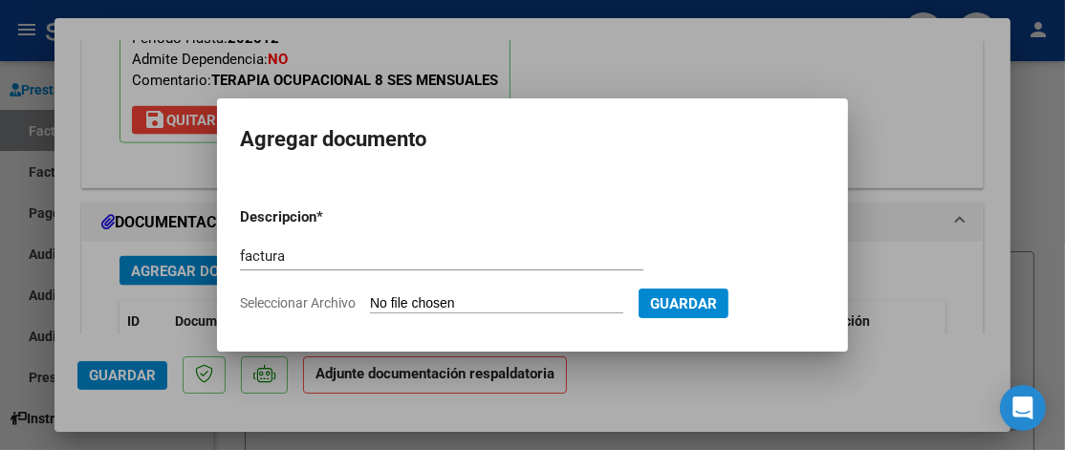
click at [432, 308] on input "Seleccionar Archivo" at bounding box center [496, 304] width 253 height 18
type input "C:\fakepath\27174450892_011_00003_00000633.pdf"
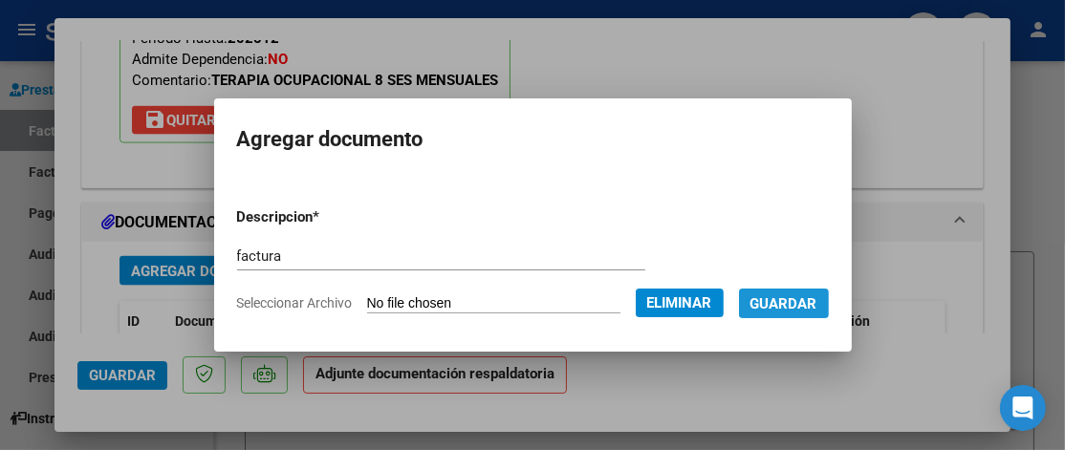
click at [802, 306] on span "Guardar" at bounding box center [783, 303] width 67 height 17
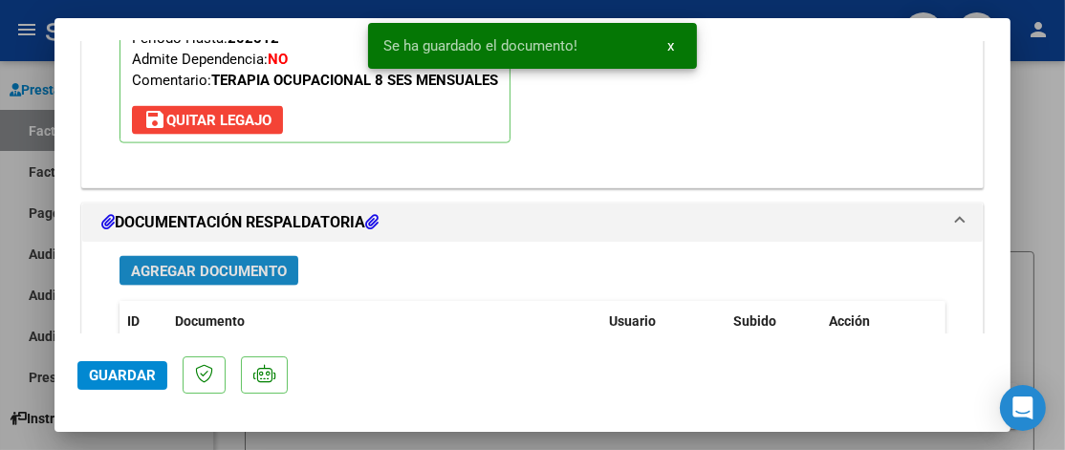
click at [248, 267] on span "Agregar Documento" at bounding box center [209, 271] width 156 height 17
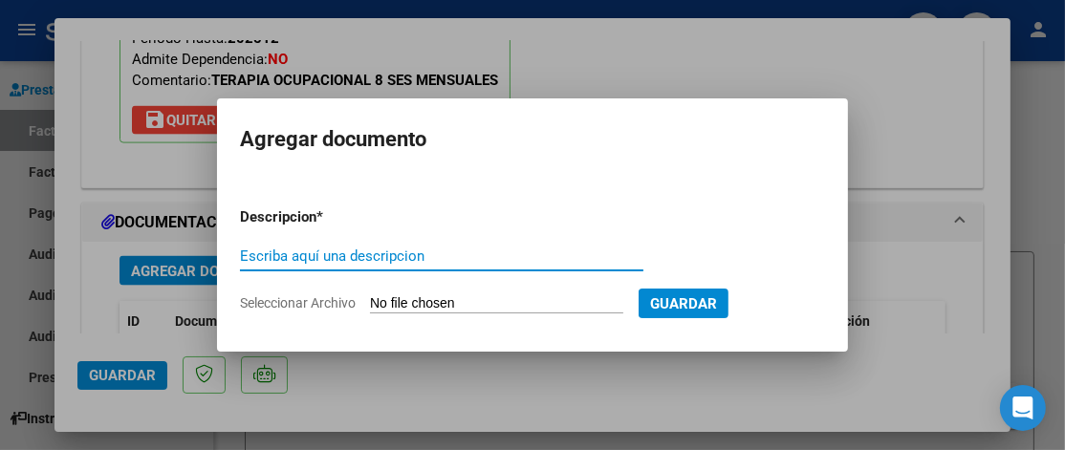
click at [257, 250] on input "Escriba aquí una descripcion" at bounding box center [441, 256] width 403 height 17
click at [306, 257] on input "asistenciajulio" at bounding box center [441, 256] width 403 height 17
type input "asistencia julio"
click at [328, 299] on span "Seleccionar Archivo" at bounding box center [298, 302] width 116 height 15
click at [370, 299] on input "Seleccionar Archivo" at bounding box center [496, 304] width 253 height 18
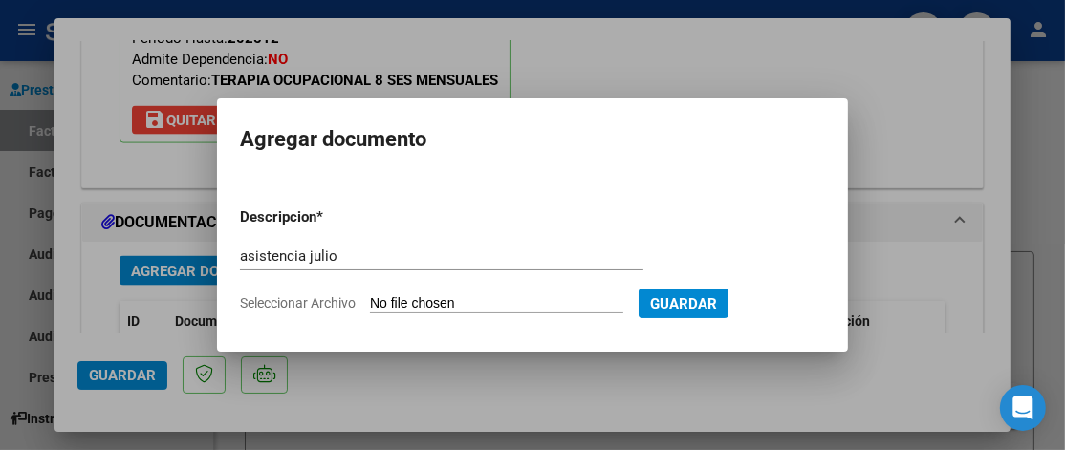
type input "C:\fakepath\[PERSON_NAME] [PERSON_NAME].pdf"
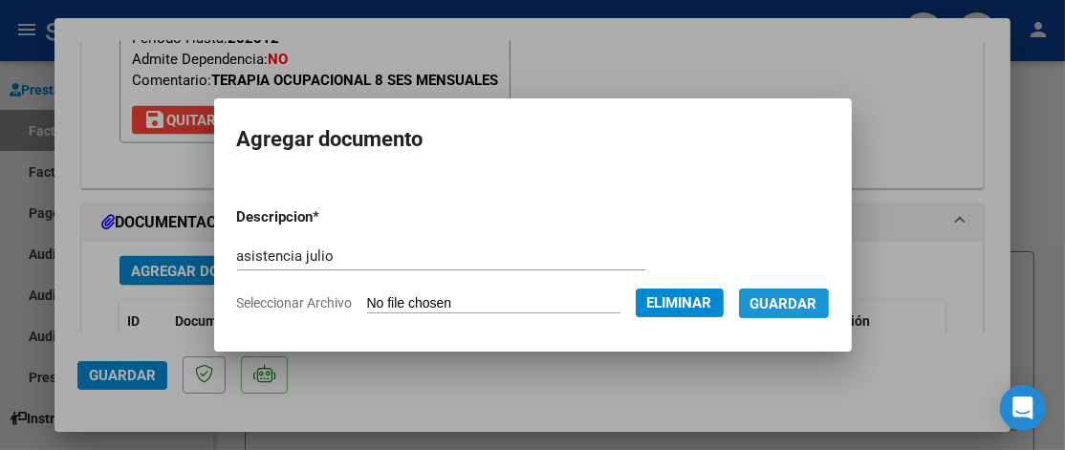
click at [817, 301] on span "Guardar" at bounding box center [783, 303] width 67 height 17
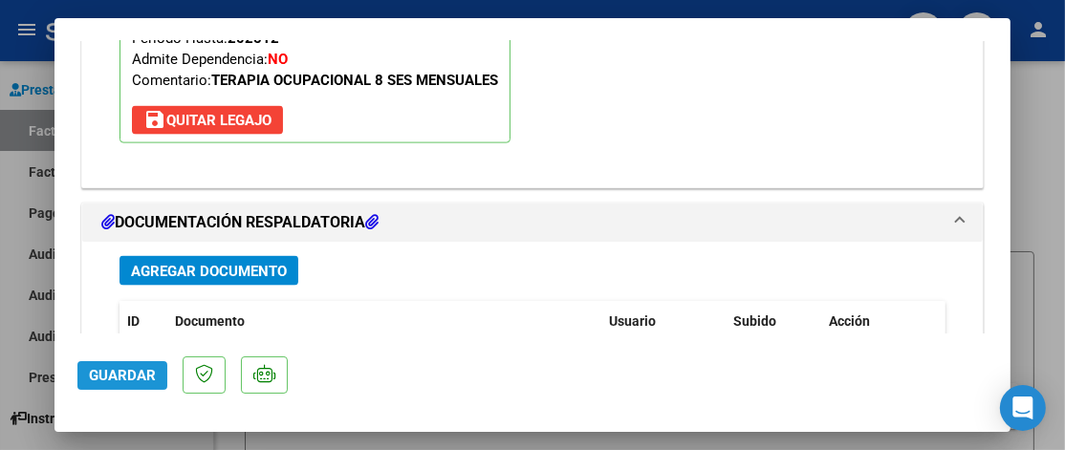
click at [126, 369] on span "Guardar" at bounding box center [122, 375] width 67 height 17
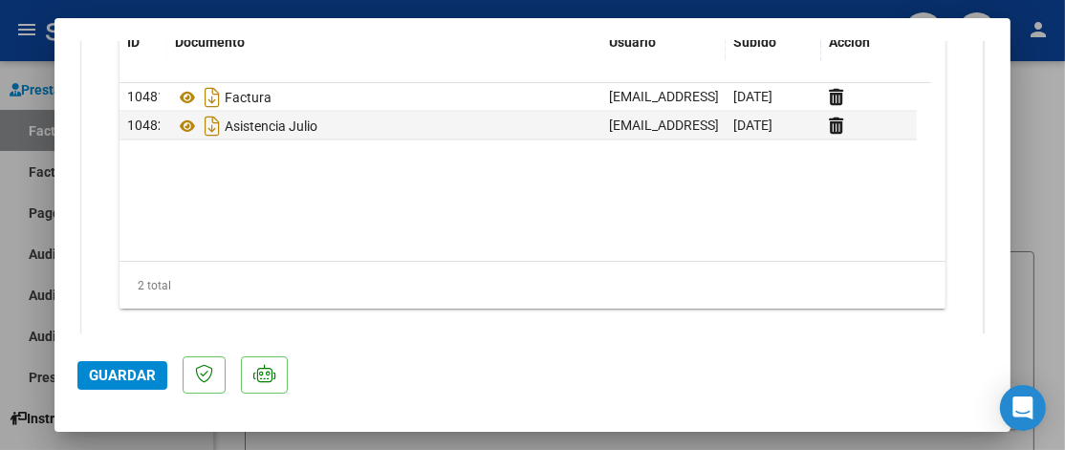
scroll to position [2288, 0]
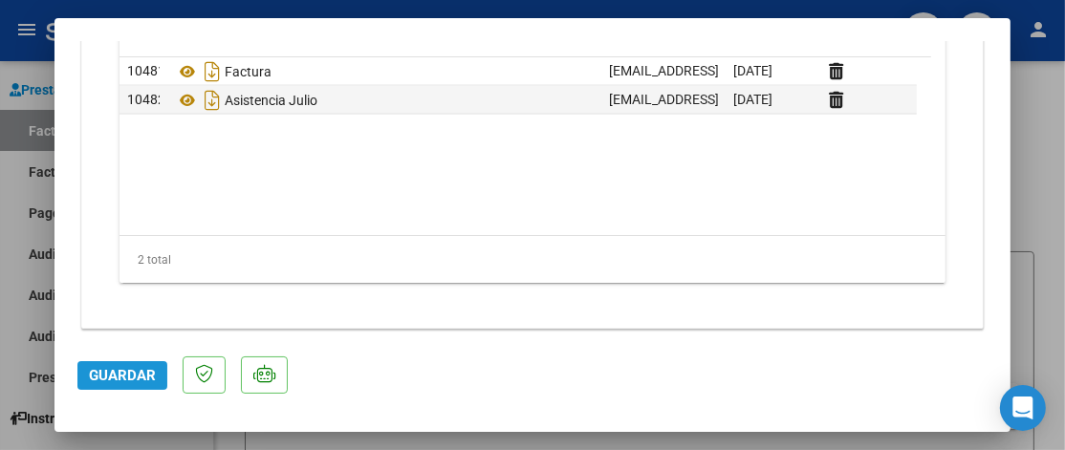
click at [127, 384] on button "Guardar" at bounding box center [122, 375] width 90 height 29
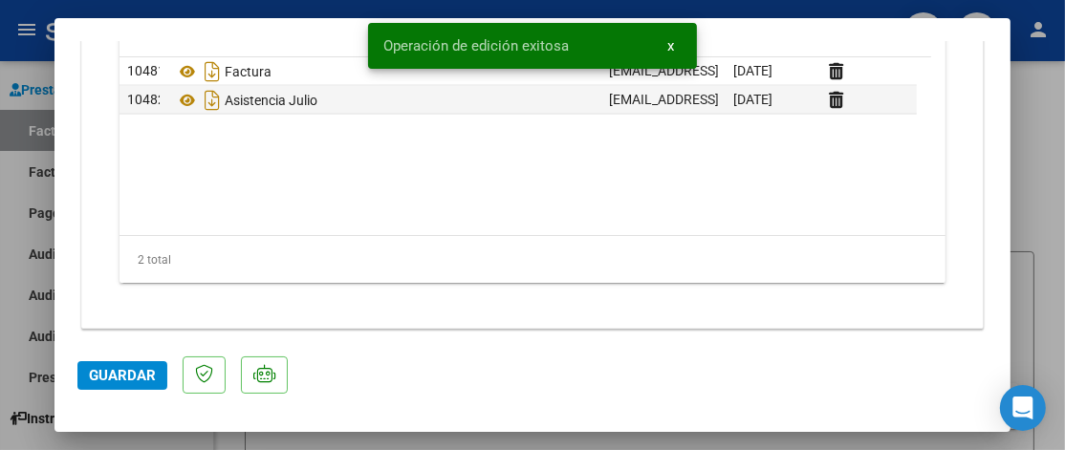
click at [945, 410] on mat-dialog-container "COMPROBANTE VER COMPROBANTE ESTADO: Recibida. En proceso de confirmacion/acepta…" at bounding box center [532, 225] width 956 height 414
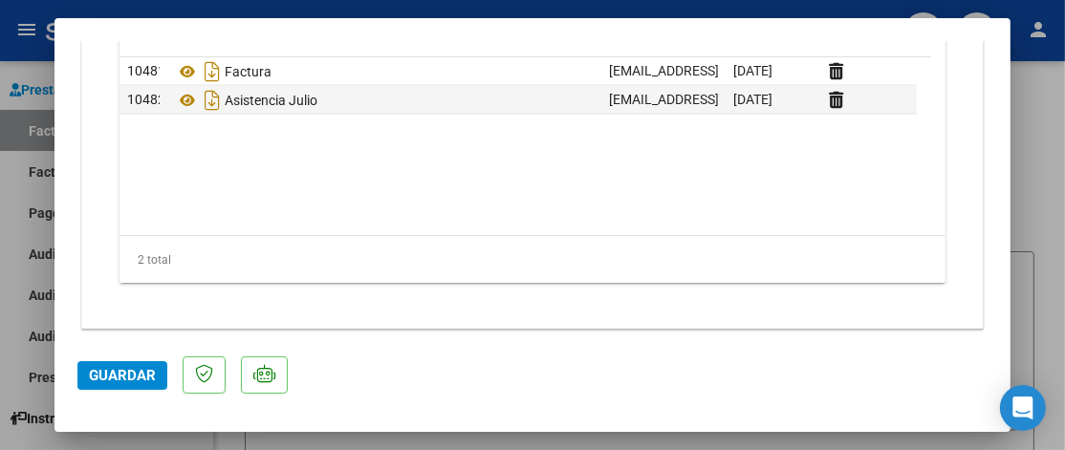
click at [311, 126] on datatable-body "10481 Factura [EMAIL_ADDRESS][DOMAIN_NAME] - [PERSON_NAME] [DATE] 10482 Asisten…" at bounding box center [524, 146] width 811 height 178
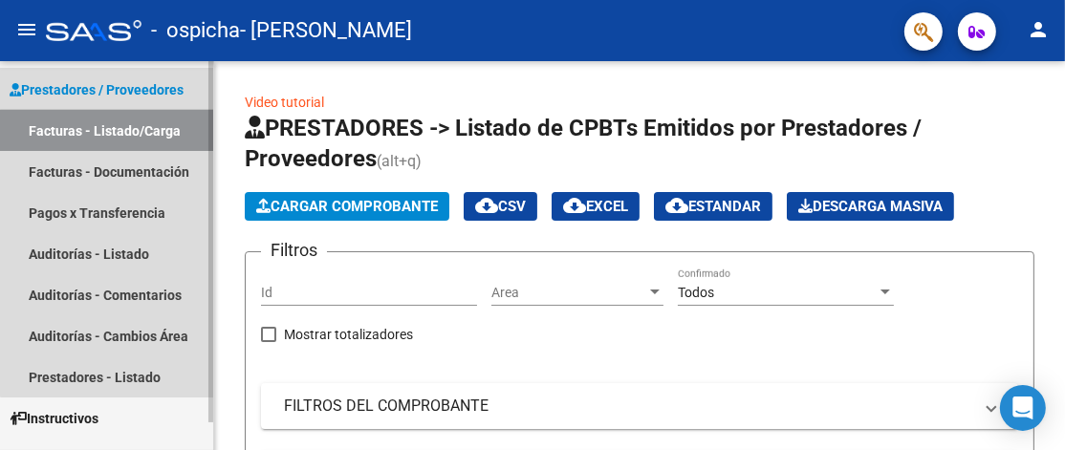
click at [140, 130] on link "Facturas - Listado/Carga" at bounding box center [106, 130] width 213 height 41
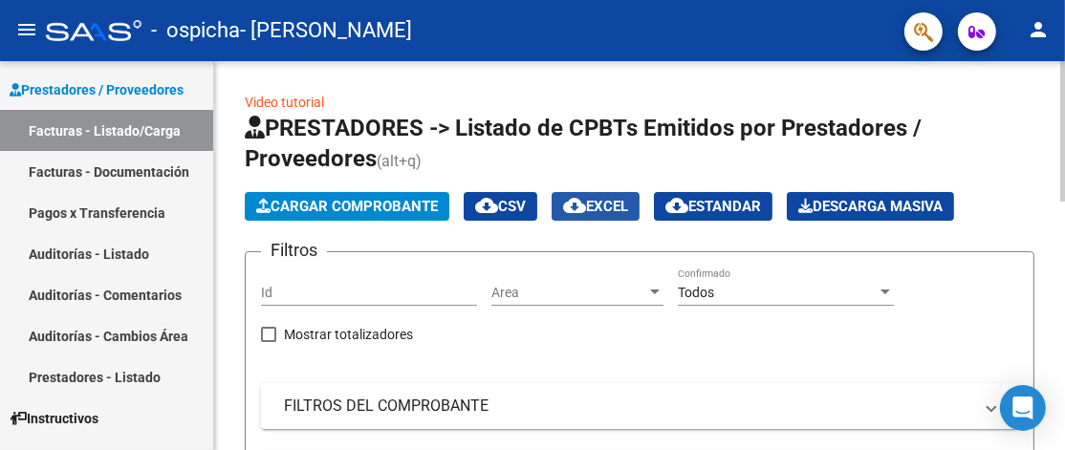
click at [624, 203] on span "cloud_download EXCEL" at bounding box center [595, 206] width 65 height 17
